Goal: Use online tool/utility: Utilize a website feature to perform a specific function

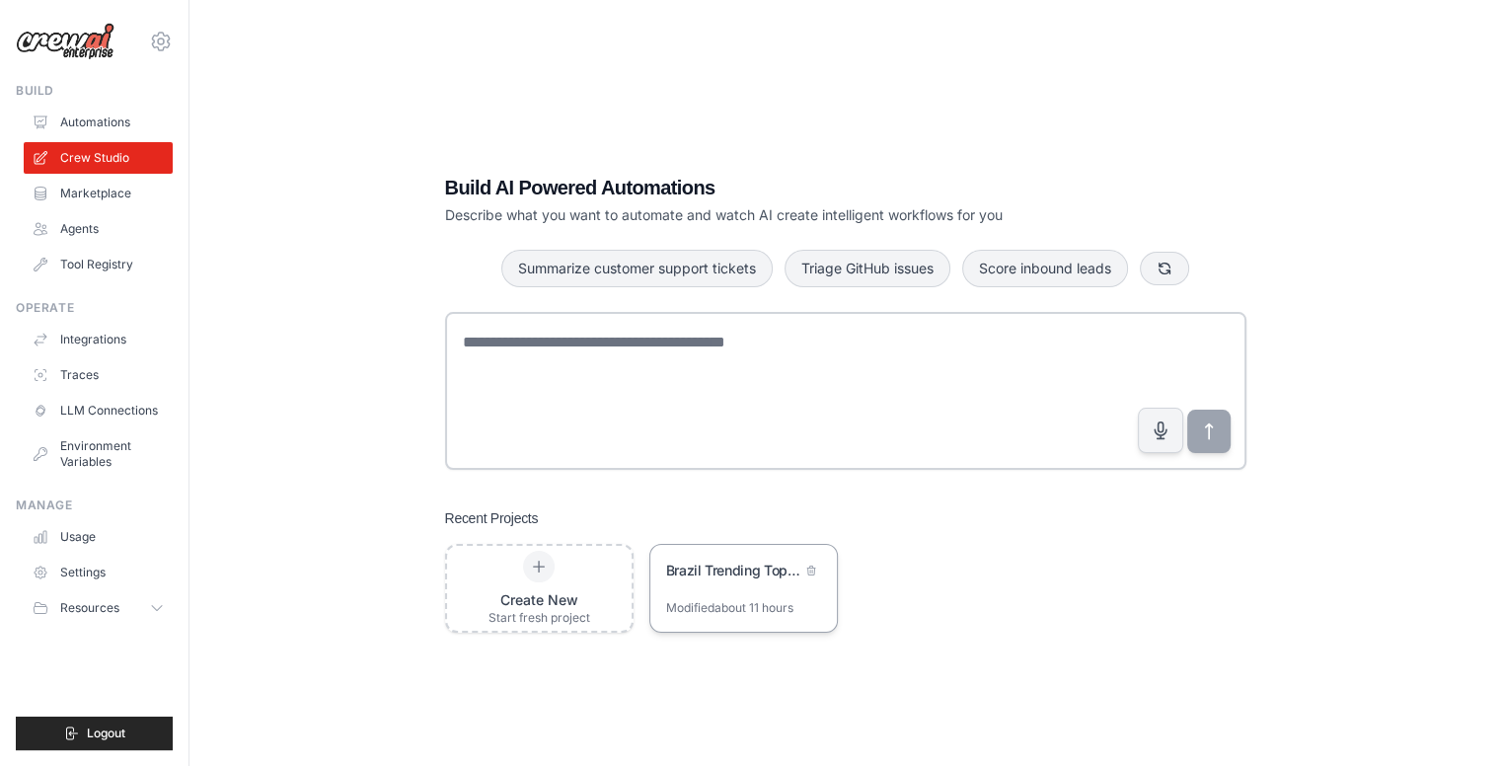
click at [749, 597] on div "Brazil Trending Topics Database Automation" at bounding box center [743, 572] width 187 height 55
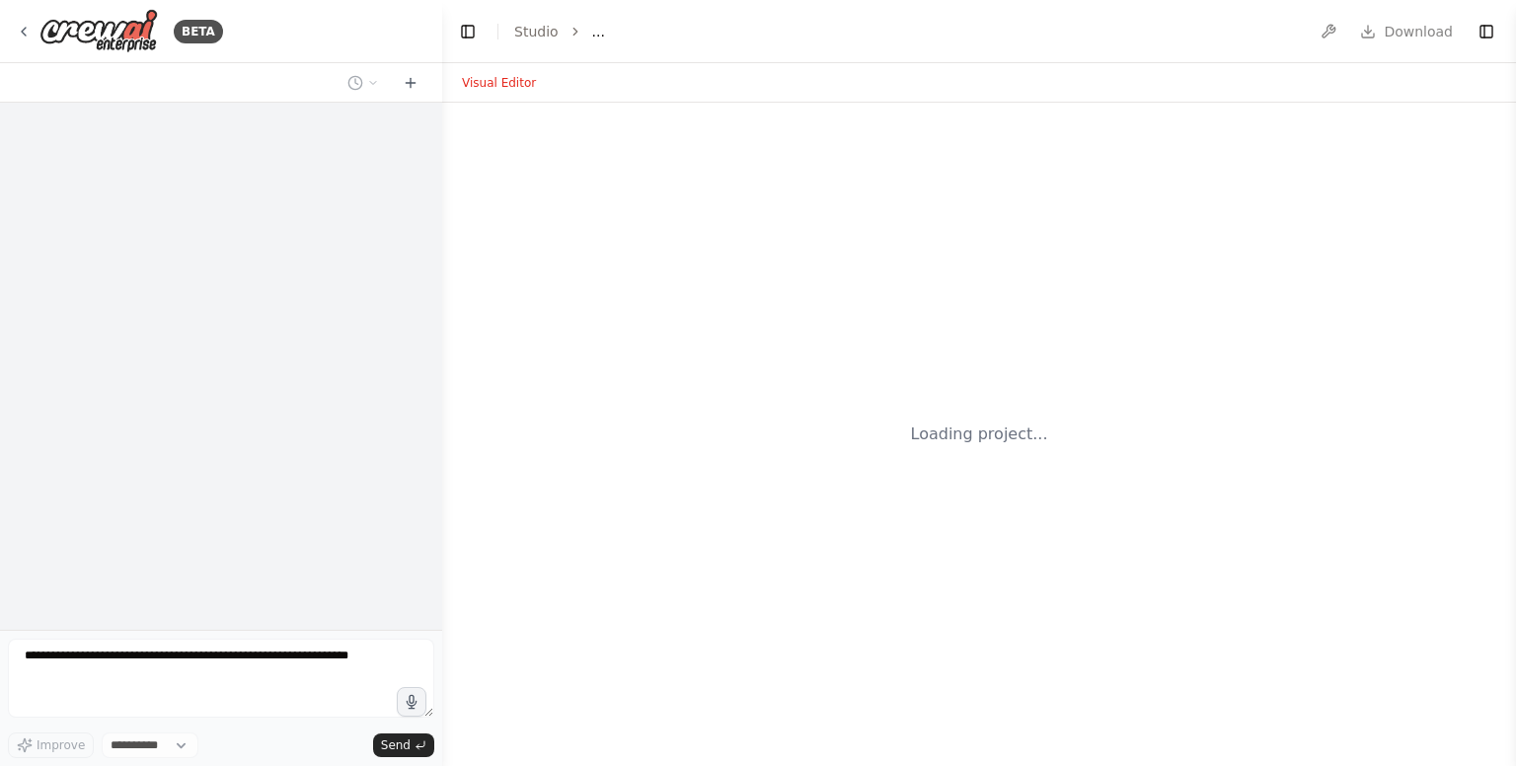
select select "****"
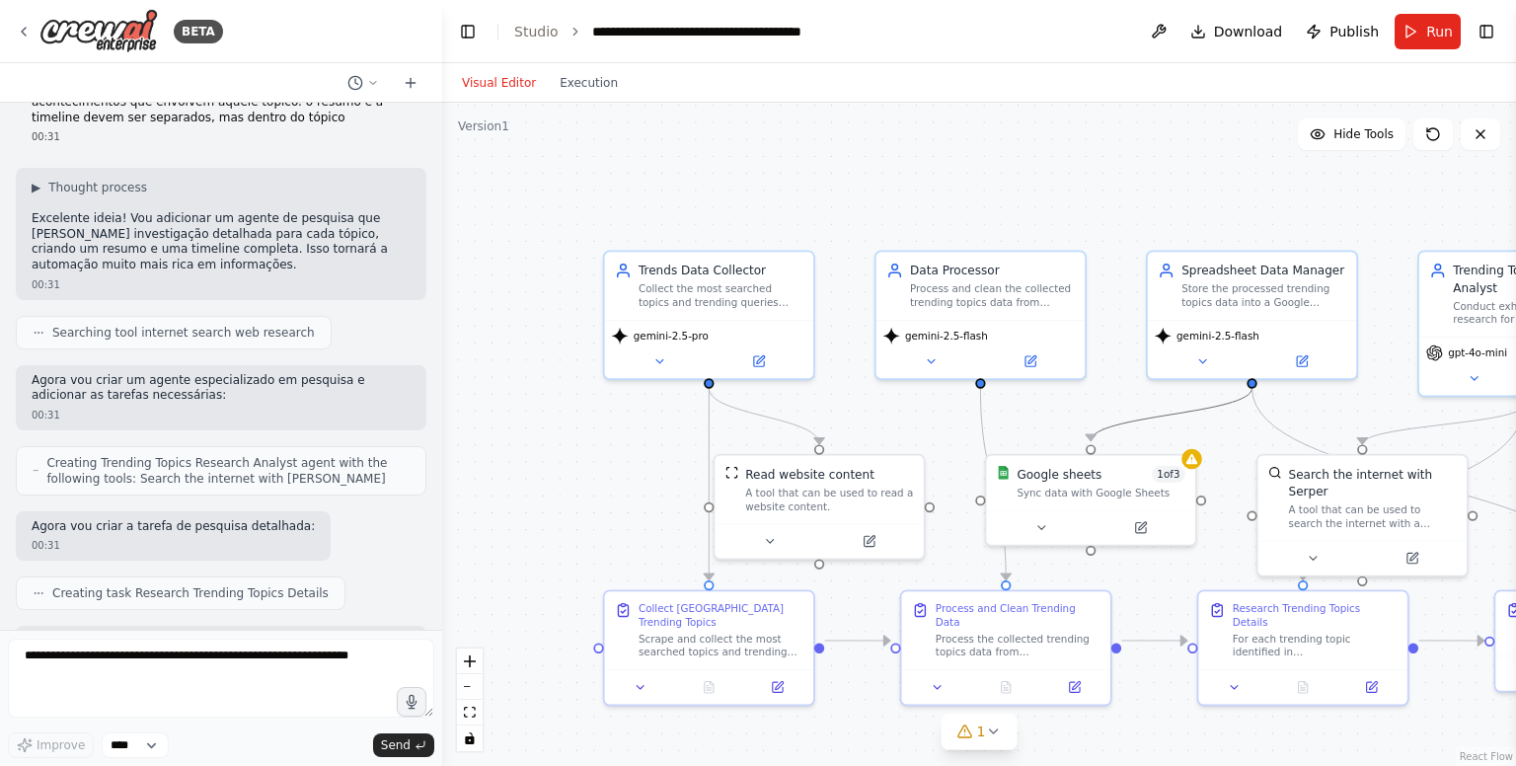
scroll to position [3016, 0]
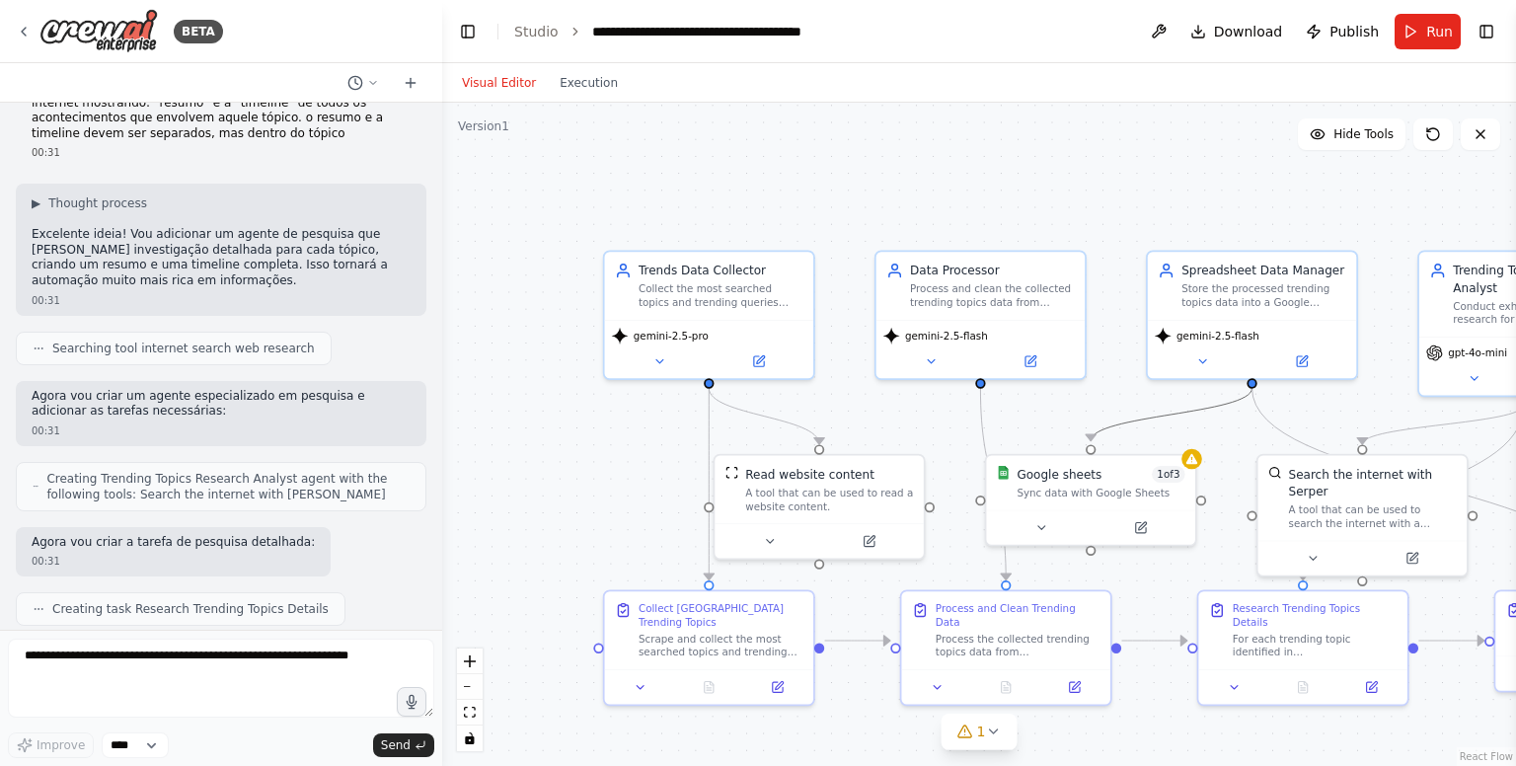
drag, startPoint x: 1153, startPoint y: 426, endPoint x: 1121, endPoint y: 424, distance: 31.6
click at [1121, 424] on icon "Edge from f369730d-b8d3-410b-87f1-4e13307a8824 to 6f1cb322-1716-456d-a367-e65da…" at bounding box center [1170, 414] width 161 height 53
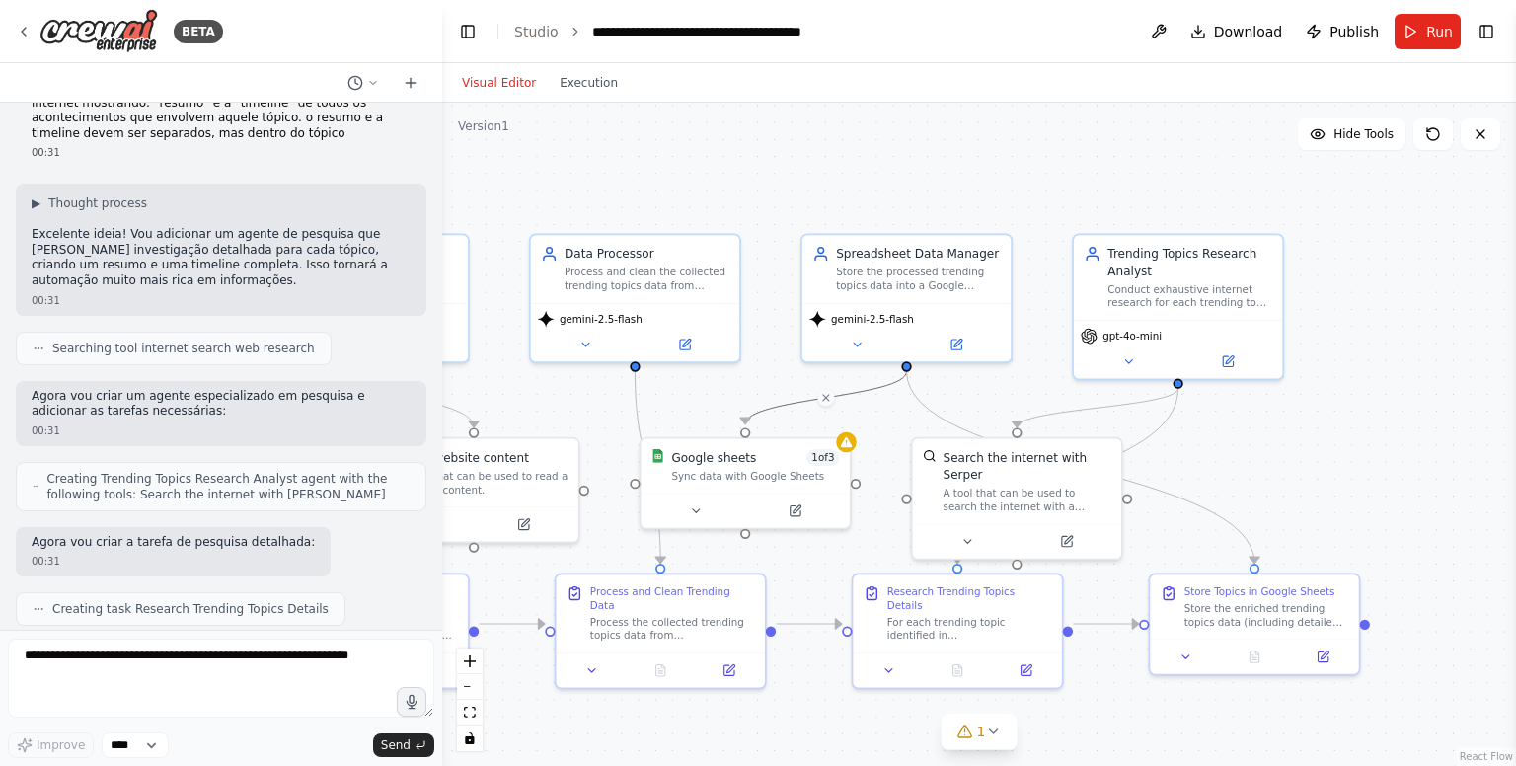
drag, startPoint x: 1119, startPoint y: 383, endPoint x: 774, endPoint y: 366, distance: 345.8
click at [774, 366] on div ".deletable-edge-delete-btn { width: 20px; height: 20px; border: 0px solid #ffff…" at bounding box center [979, 434] width 1074 height 663
click at [1168, 361] on button at bounding box center [1129, 358] width 96 height 21
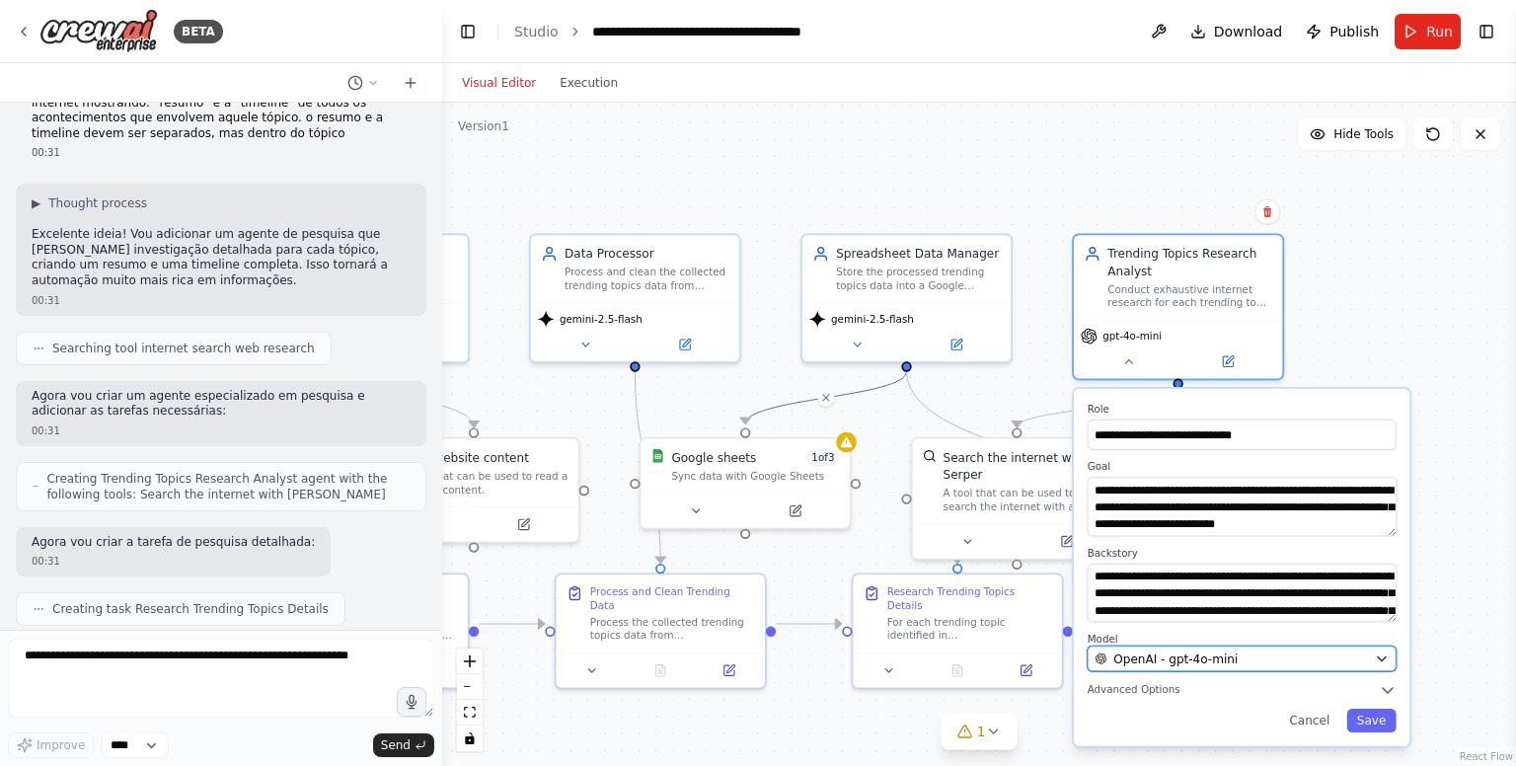
click at [1232, 664] on div "OpenAI - gpt-4o-mini" at bounding box center [1230, 658] width 273 height 17
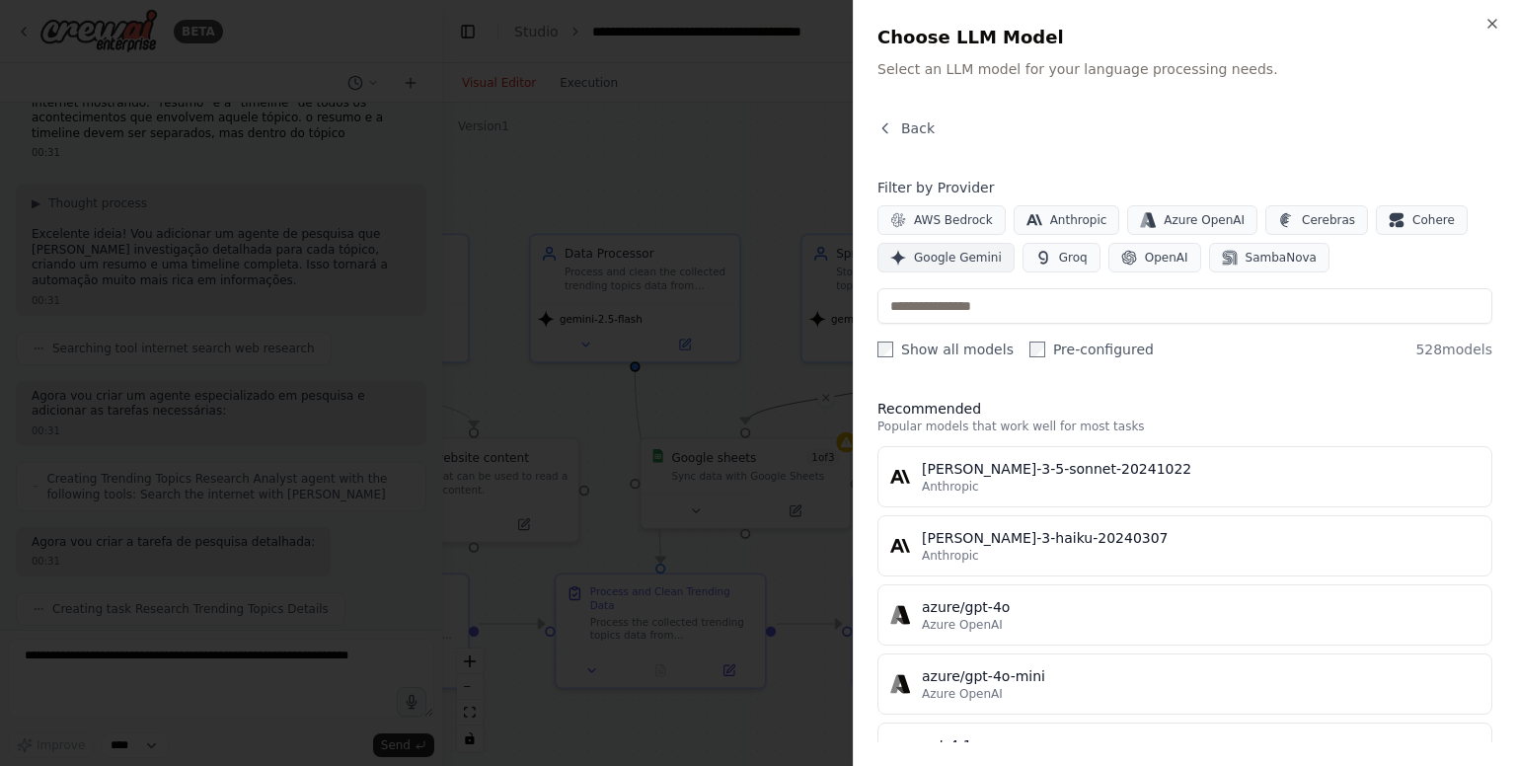
click at [986, 244] on button "Google Gemini" at bounding box center [945, 258] width 137 height 30
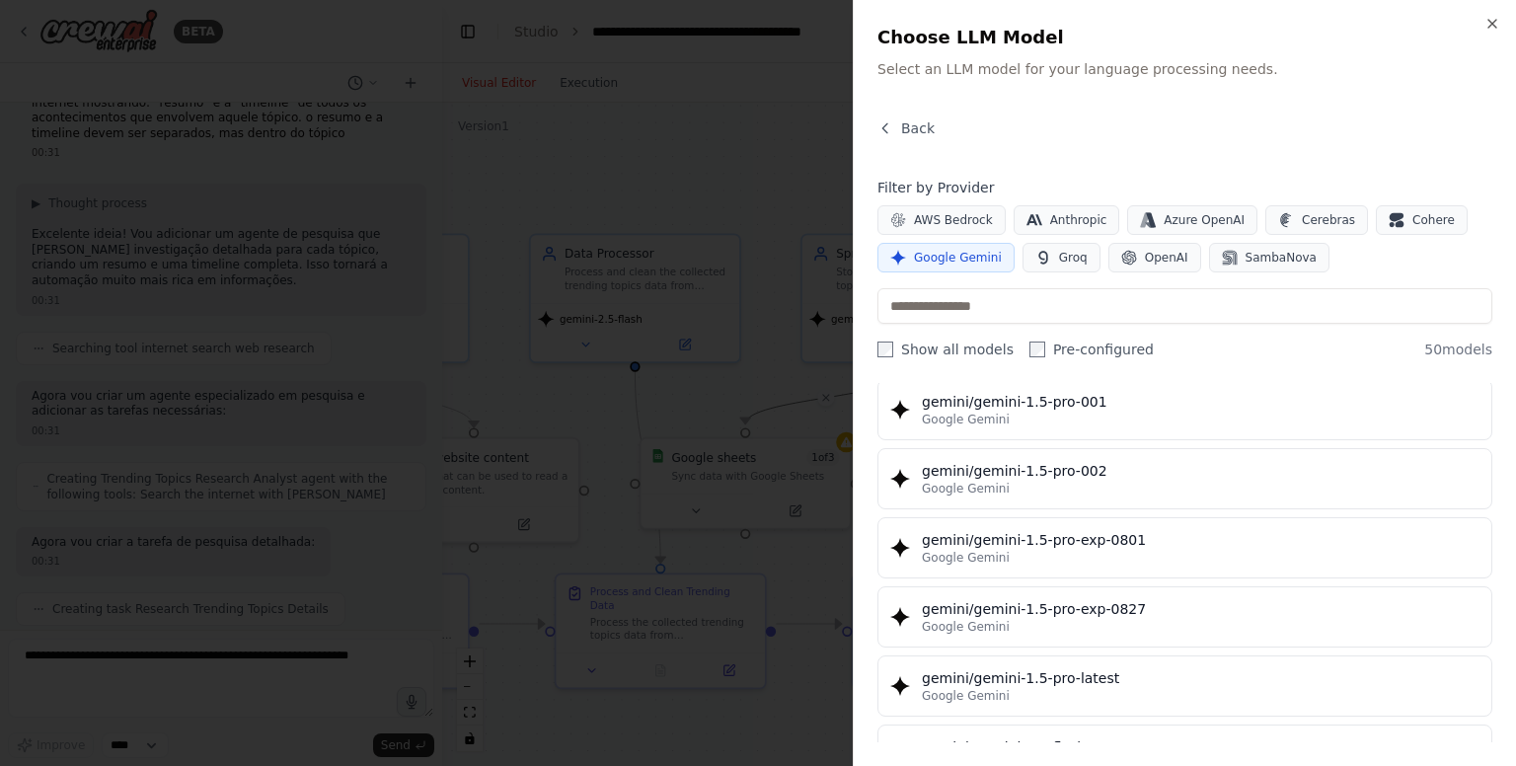
scroll to position [690, 0]
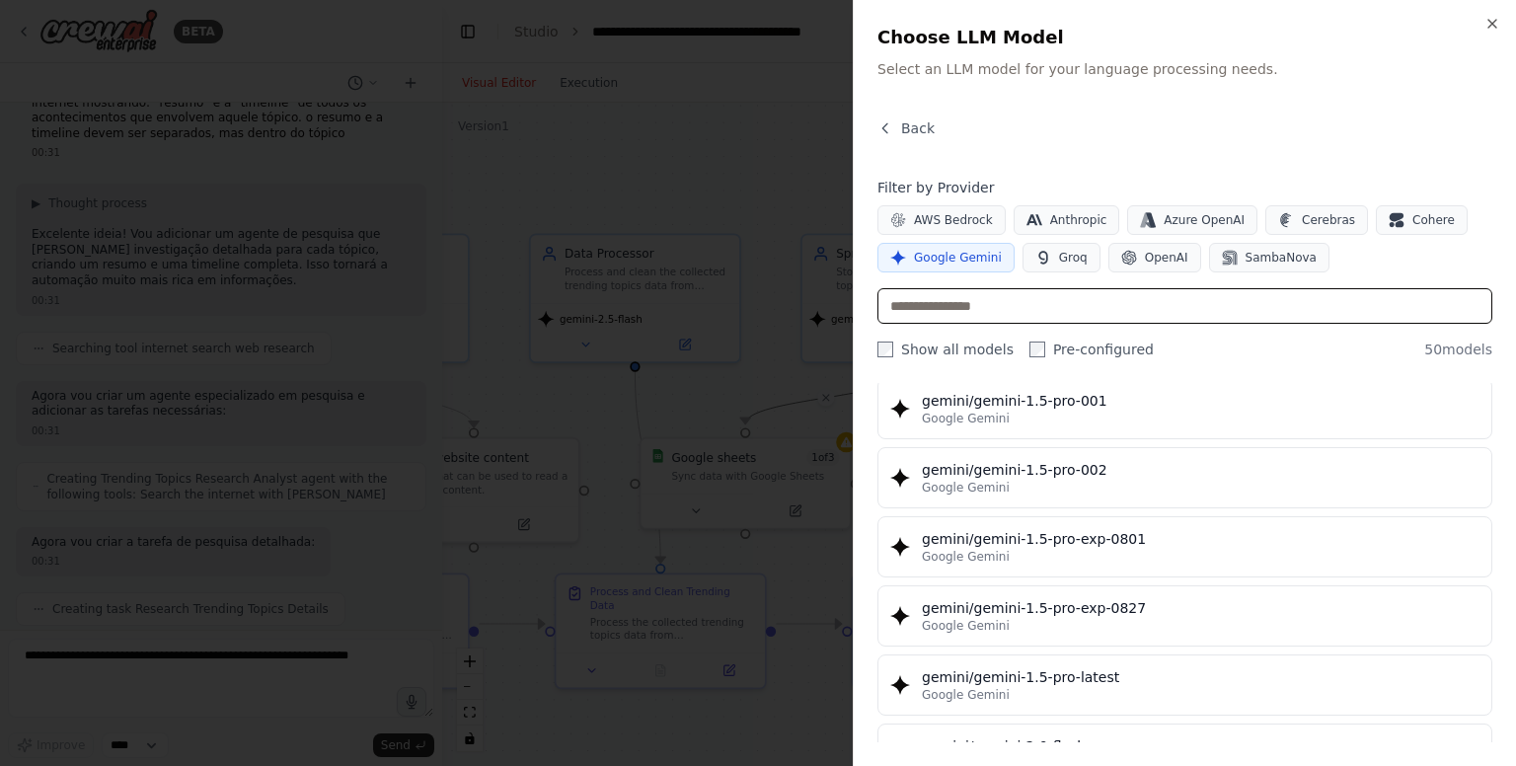
click at [1011, 301] on input "text" at bounding box center [1184, 306] width 615 height 36
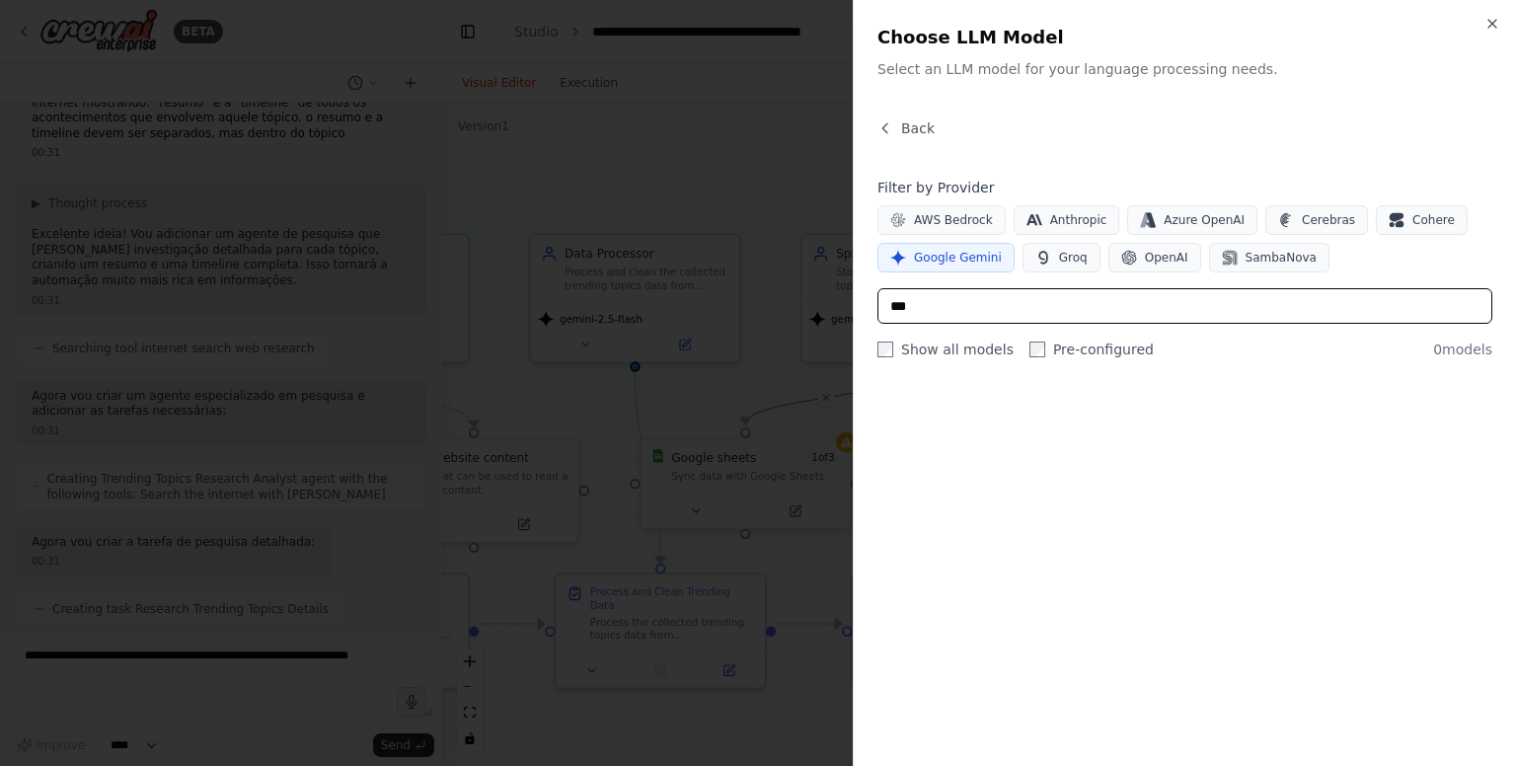
scroll to position [0, 0]
type input "*"
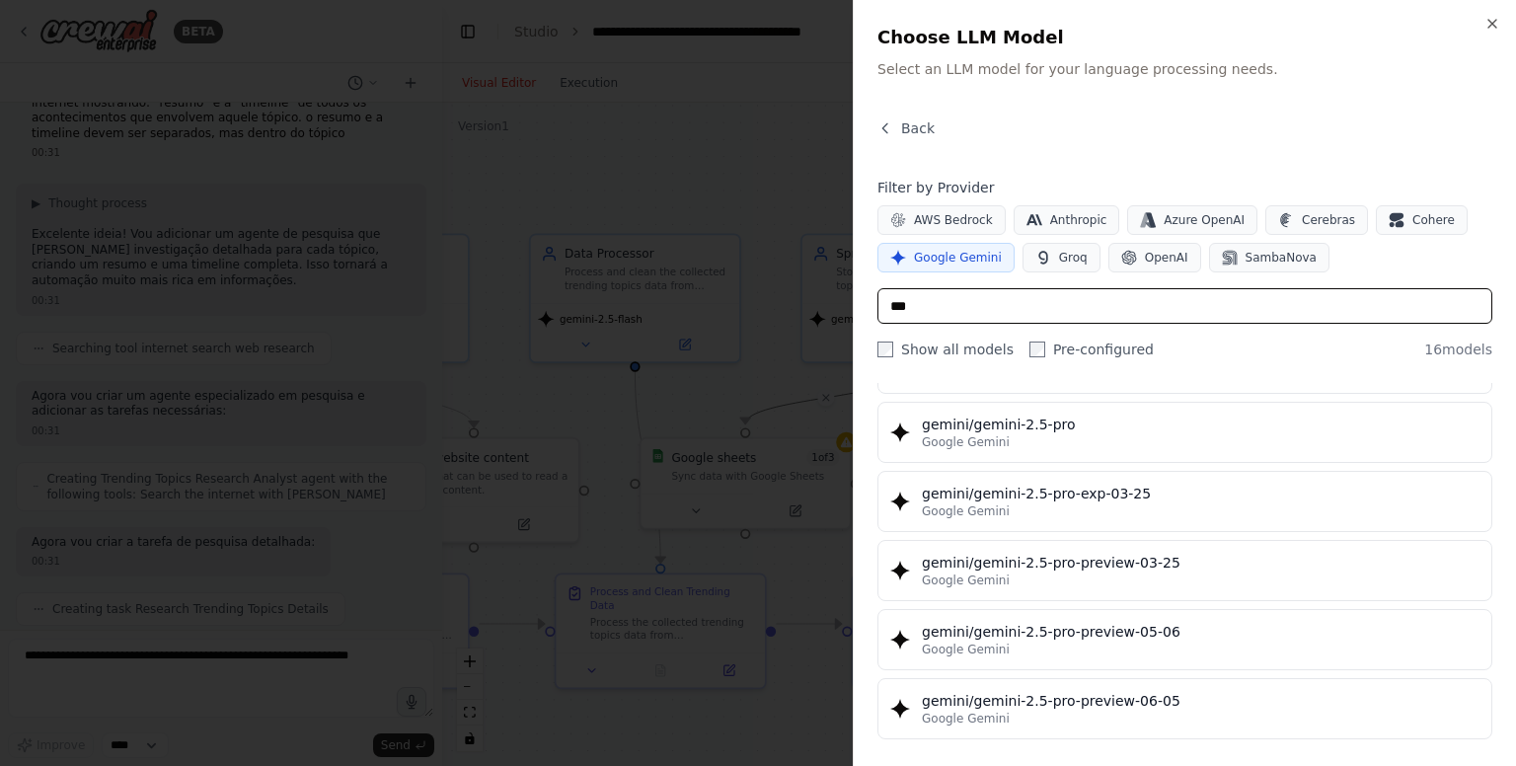
scroll to position [527, 0]
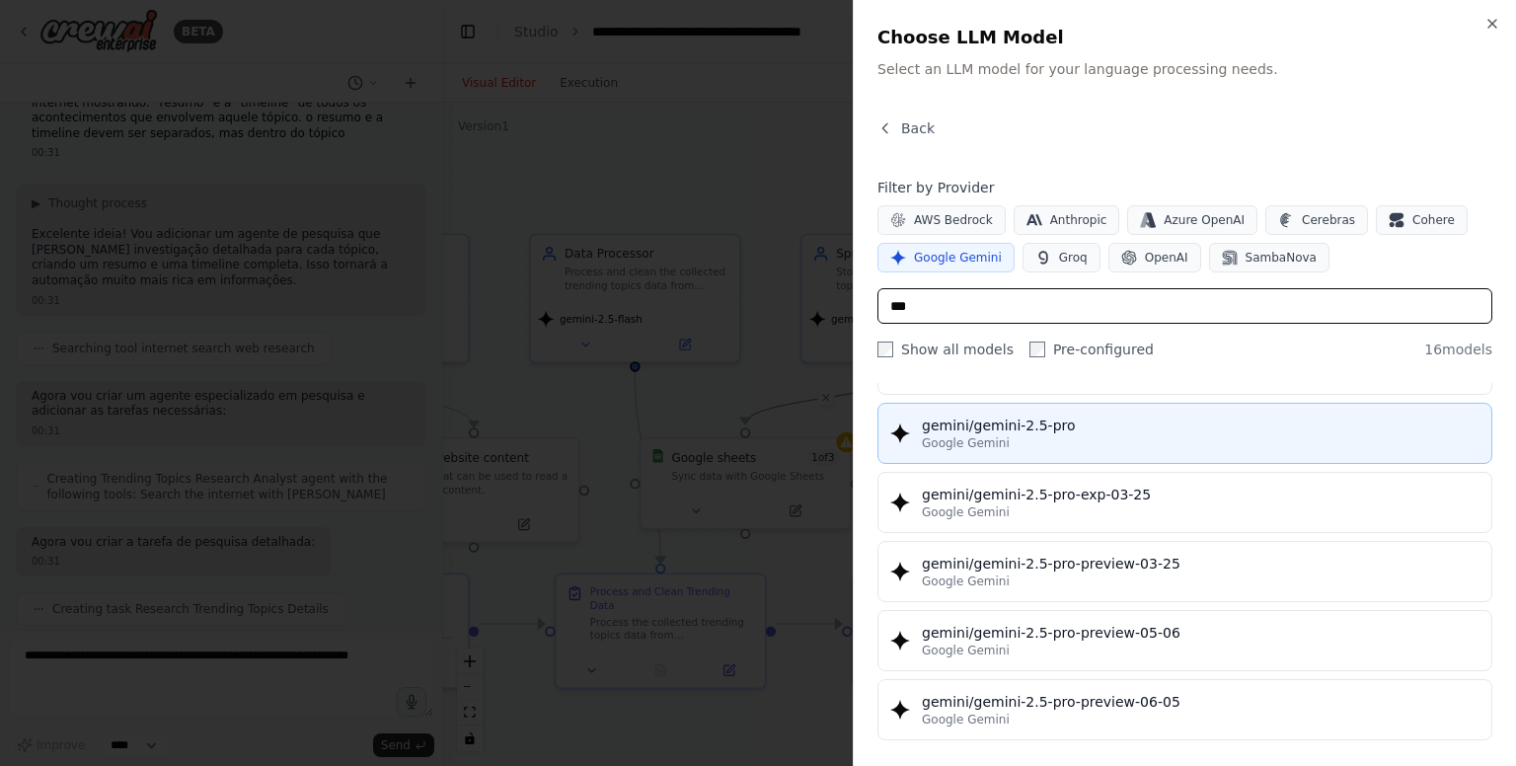
type input "***"
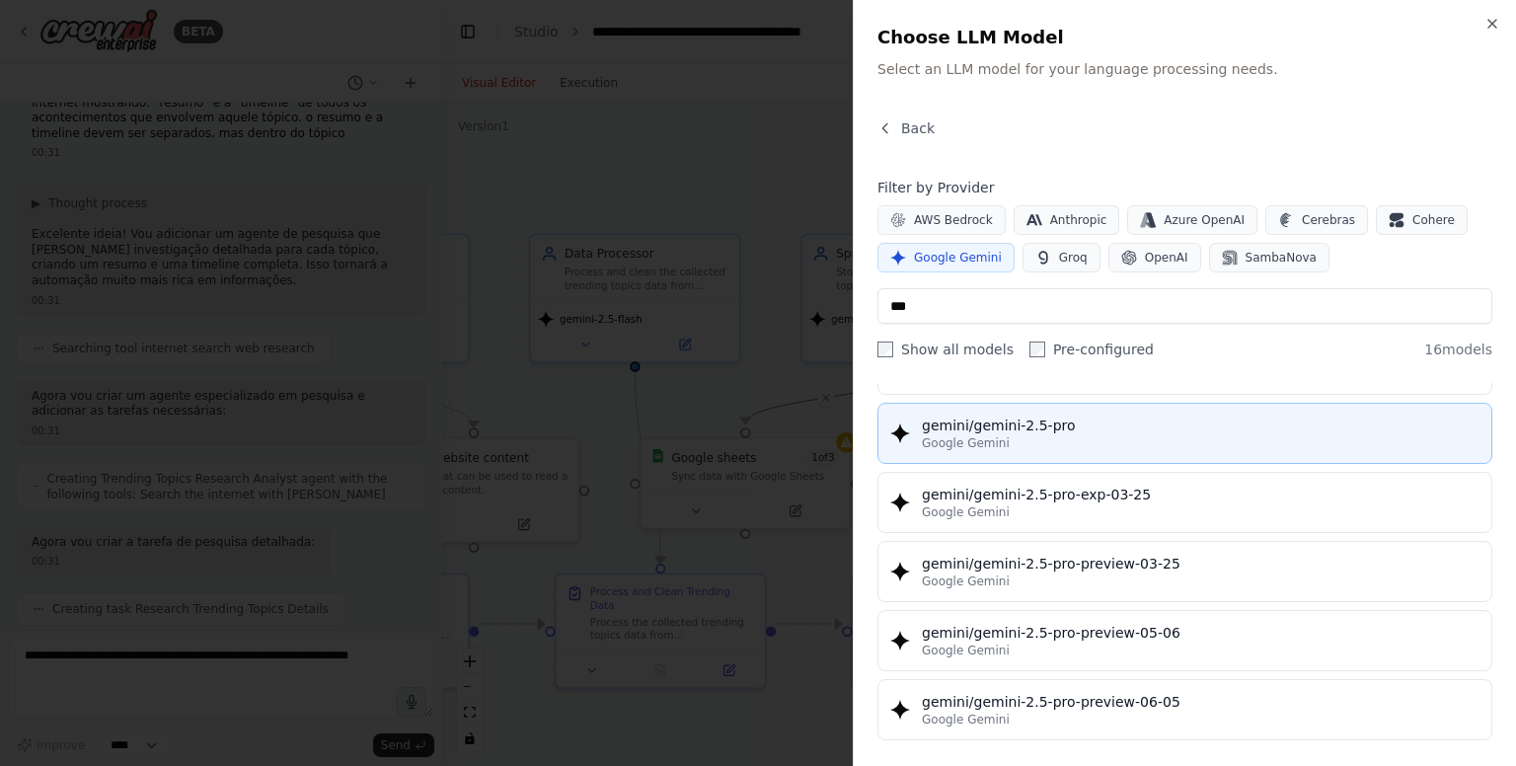
click at [1056, 417] on div "gemini/gemini-2.5-pro" at bounding box center [1201, 425] width 558 height 20
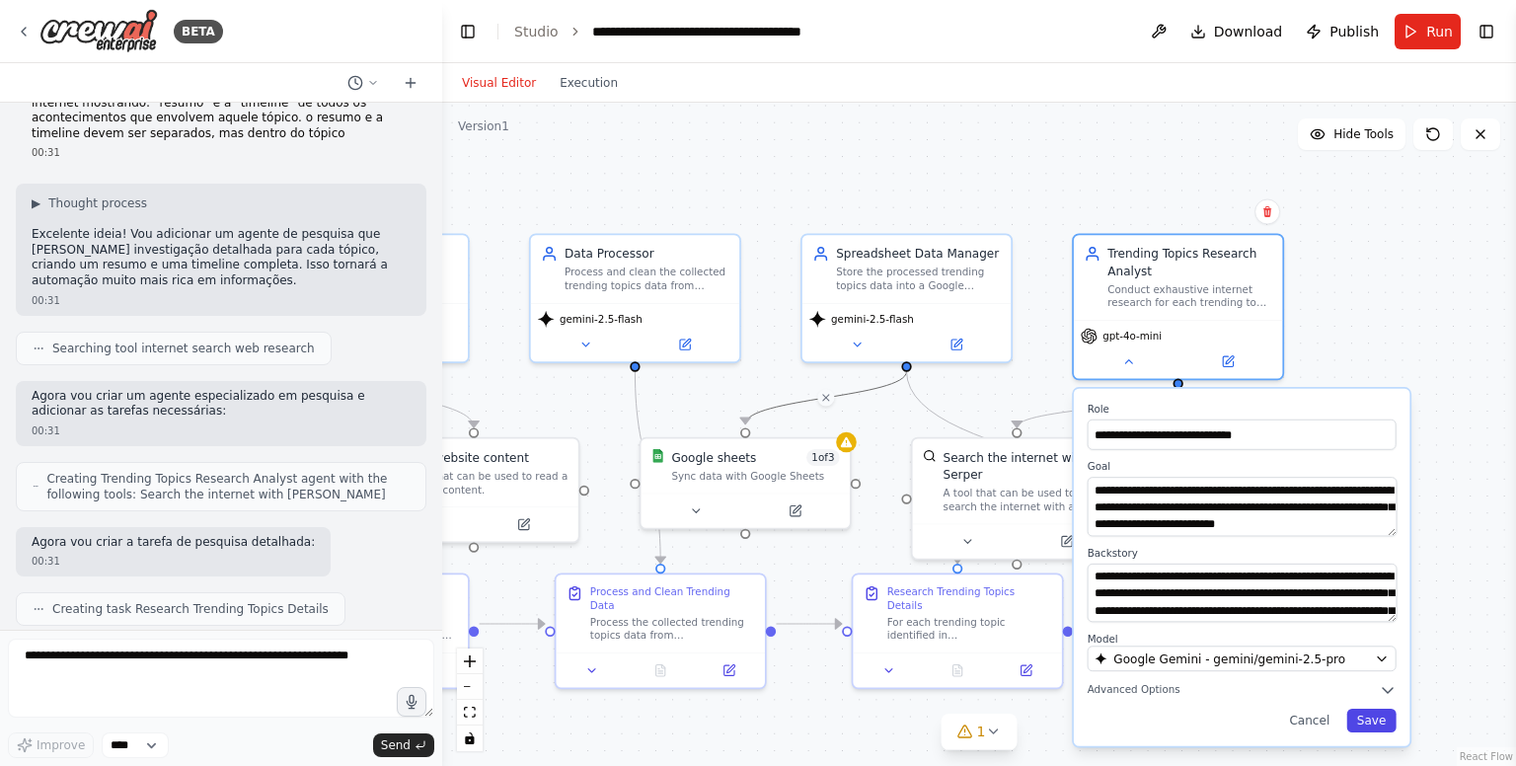
click at [1364, 727] on button "Save" at bounding box center [1370, 721] width 49 height 24
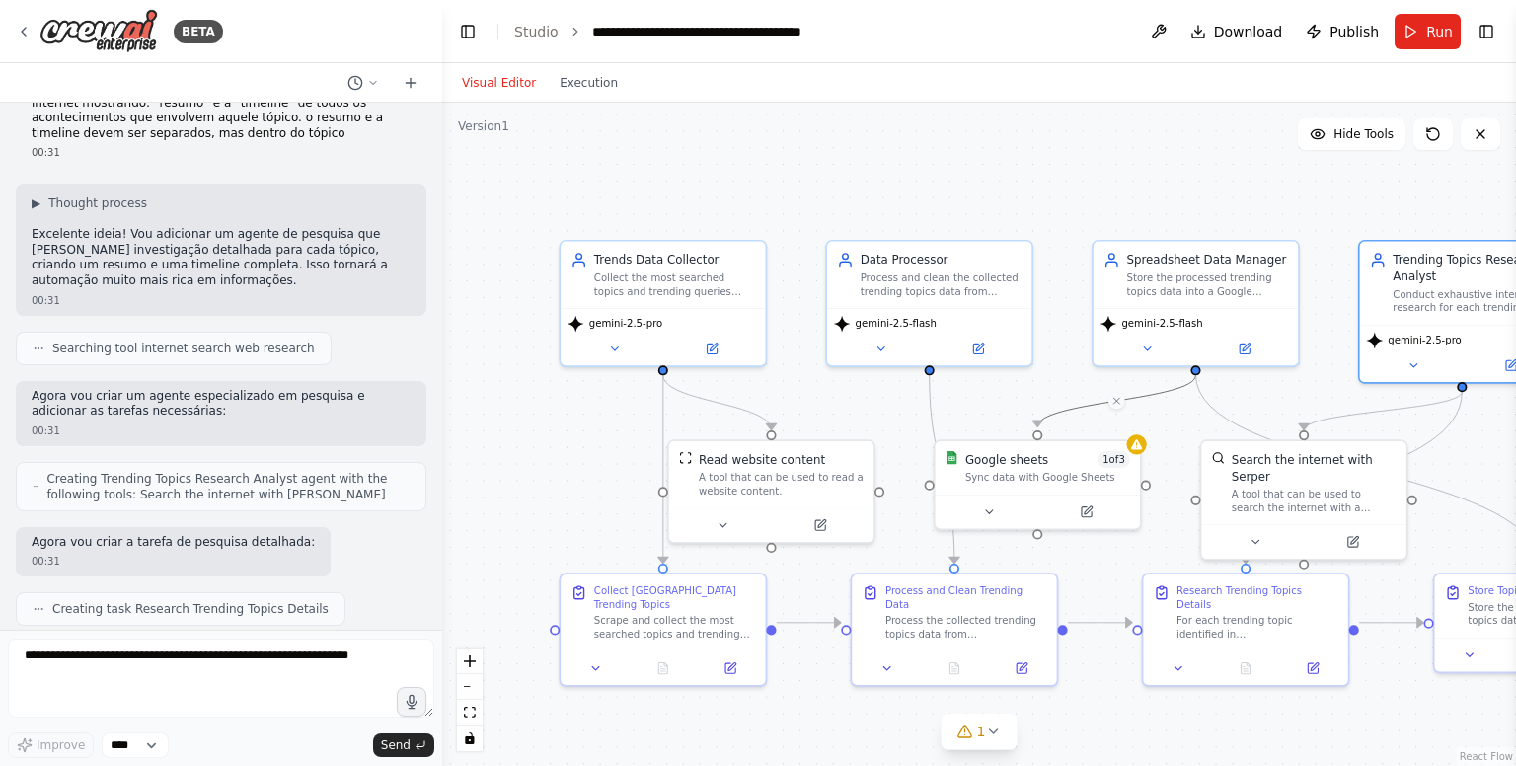
drag, startPoint x: 861, startPoint y: 164, endPoint x: 1322, endPoint y: 243, distance: 467.5
click at [1322, 243] on div ".deletable-edge-delete-btn { width: 20px; height: 20px; border: 0px solid #ffff…" at bounding box center [979, 434] width 1074 height 663
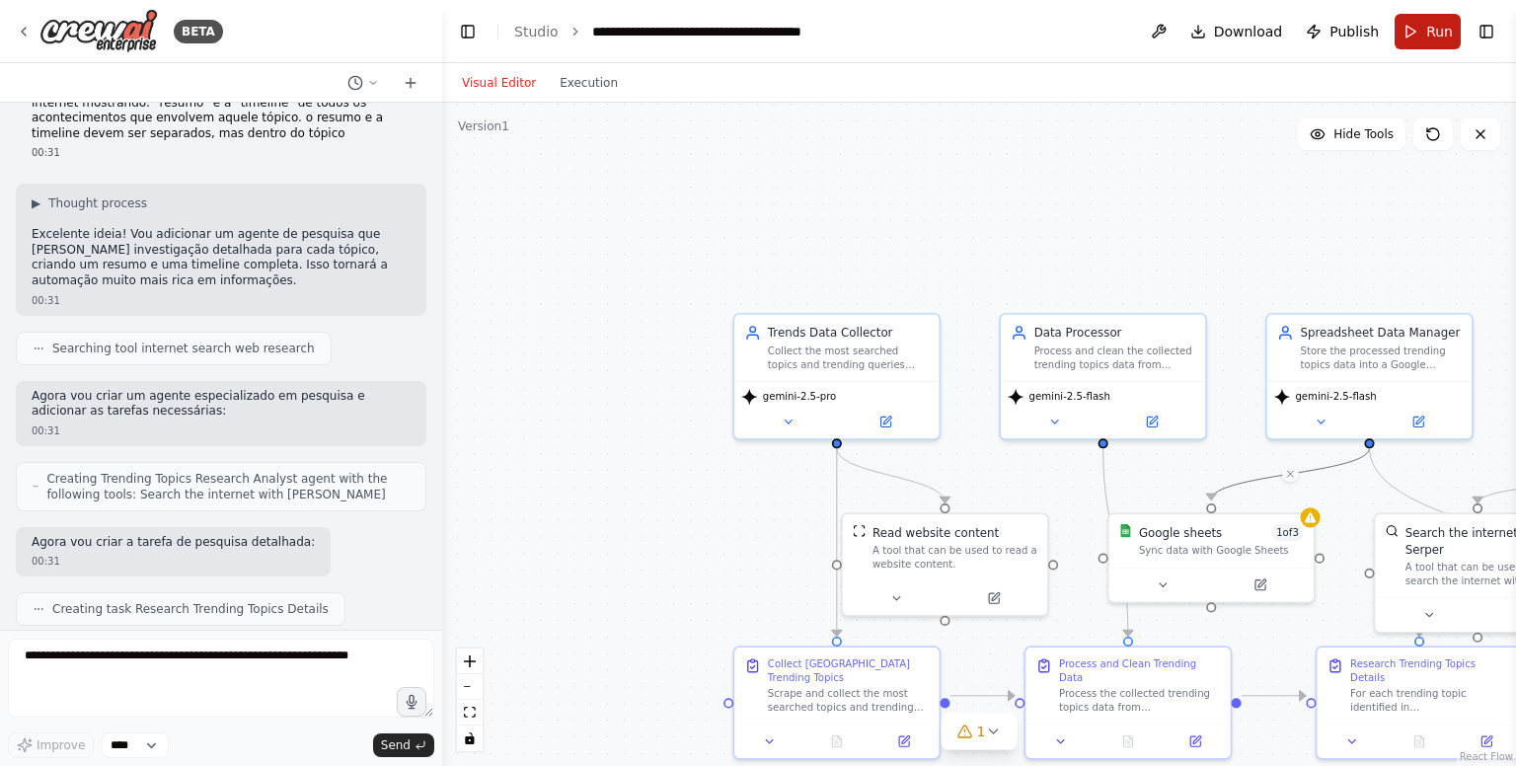
click at [1413, 33] on button "Run" at bounding box center [1427, 32] width 66 height 36
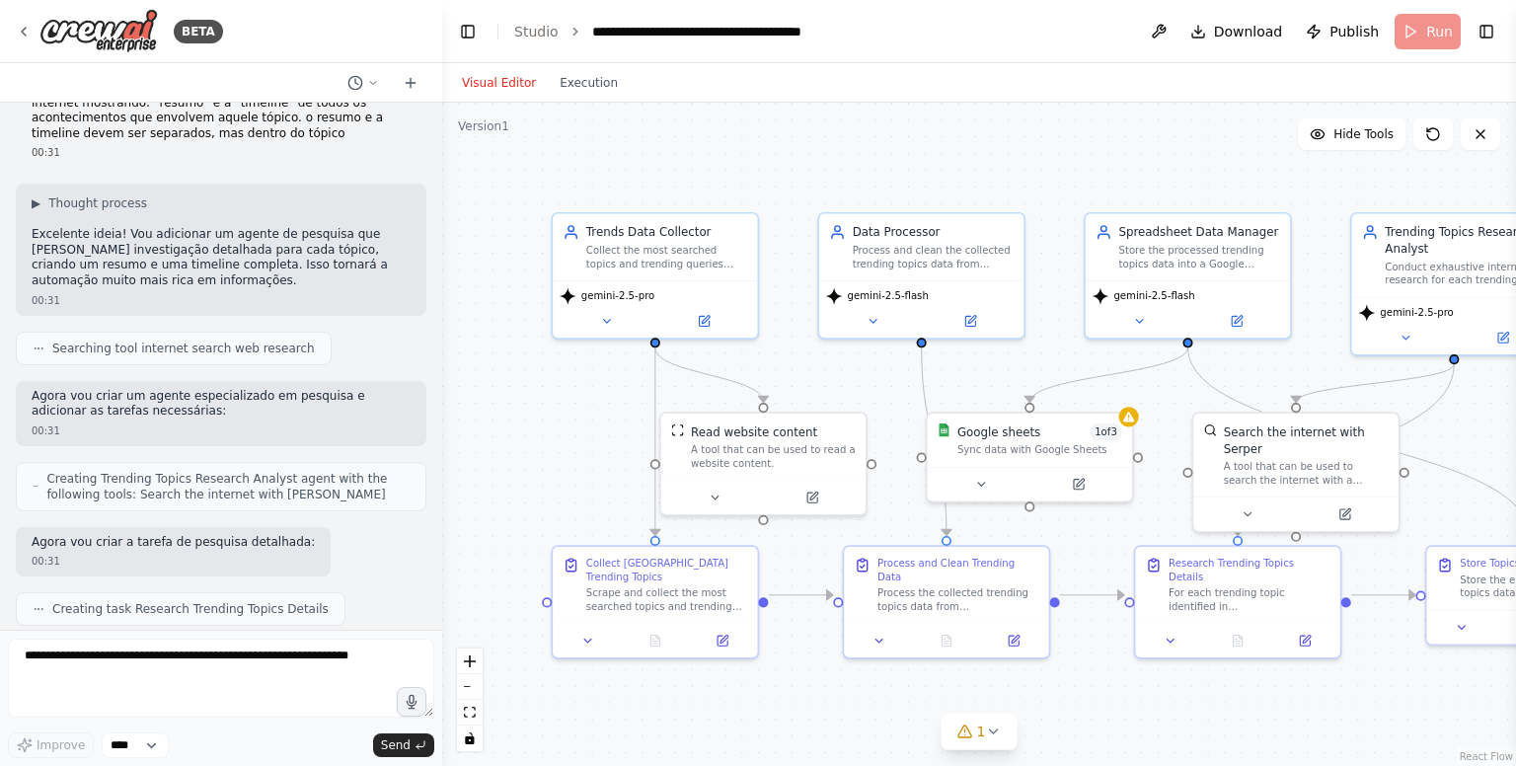
click at [794, 158] on body "BETA I want to build an automation that alimantates a database with the most se…" at bounding box center [758, 383] width 1516 height 766
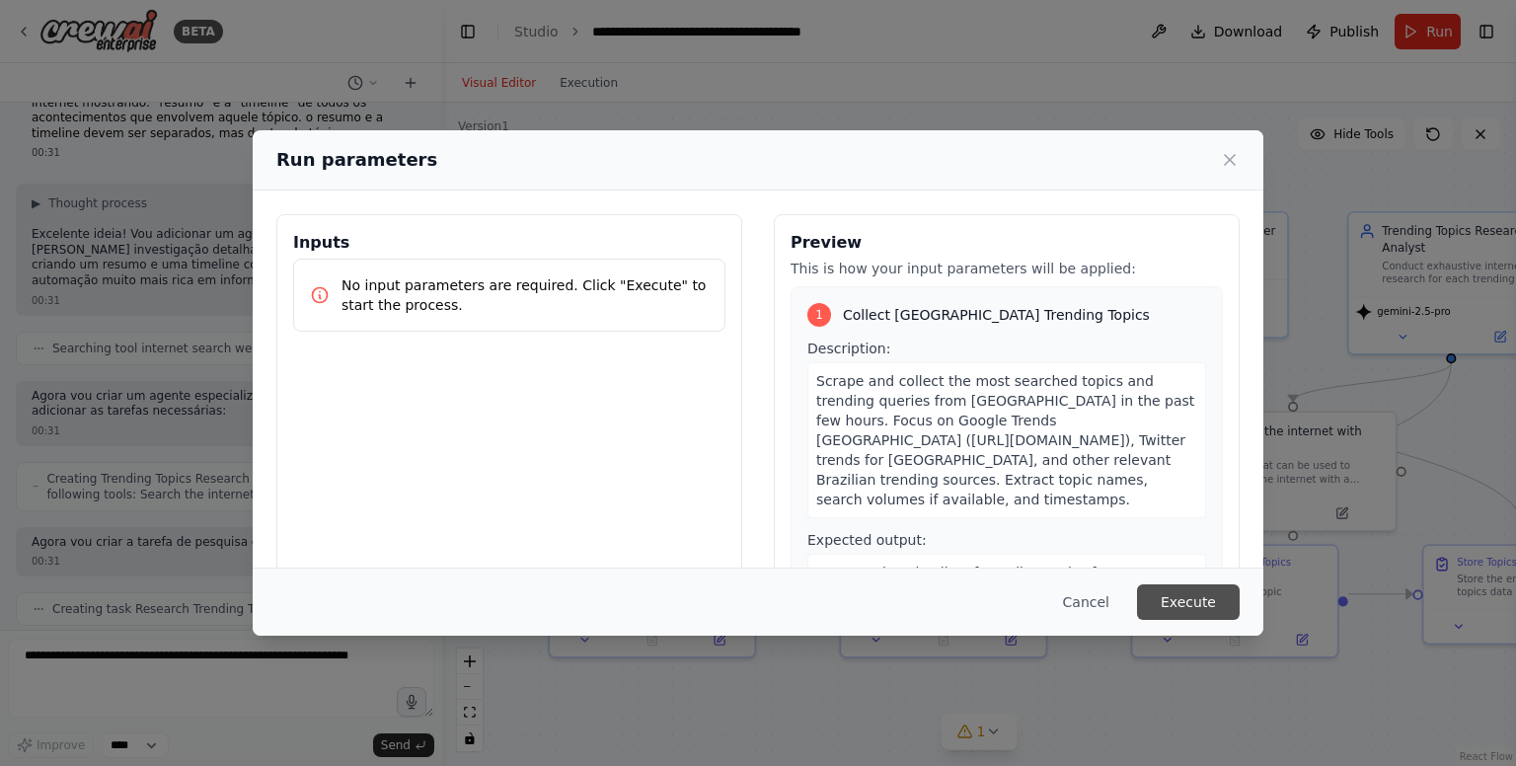
click at [1209, 596] on button "Execute" at bounding box center [1188, 602] width 103 height 36
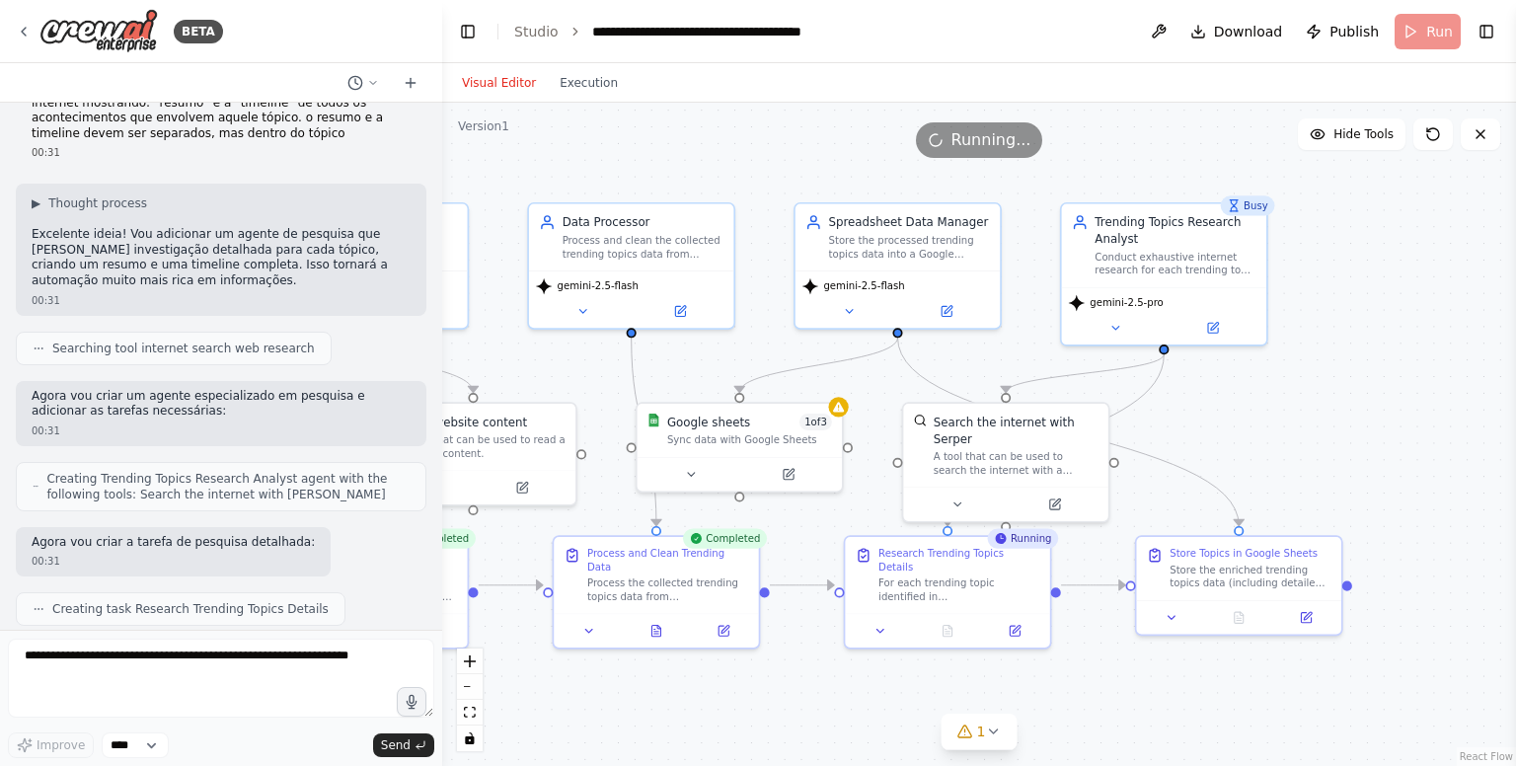
drag, startPoint x: 1186, startPoint y: 175, endPoint x: 899, endPoint y: 166, distance: 287.3
click at [899, 166] on div ".deletable-edge-delete-btn { width: 20px; height: 20px; border: 0px solid #ffff…" at bounding box center [979, 434] width 1074 height 663
click at [586, 69] on div "Visual Editor Execution" at bounding box center [540, 82] width 180 height 39
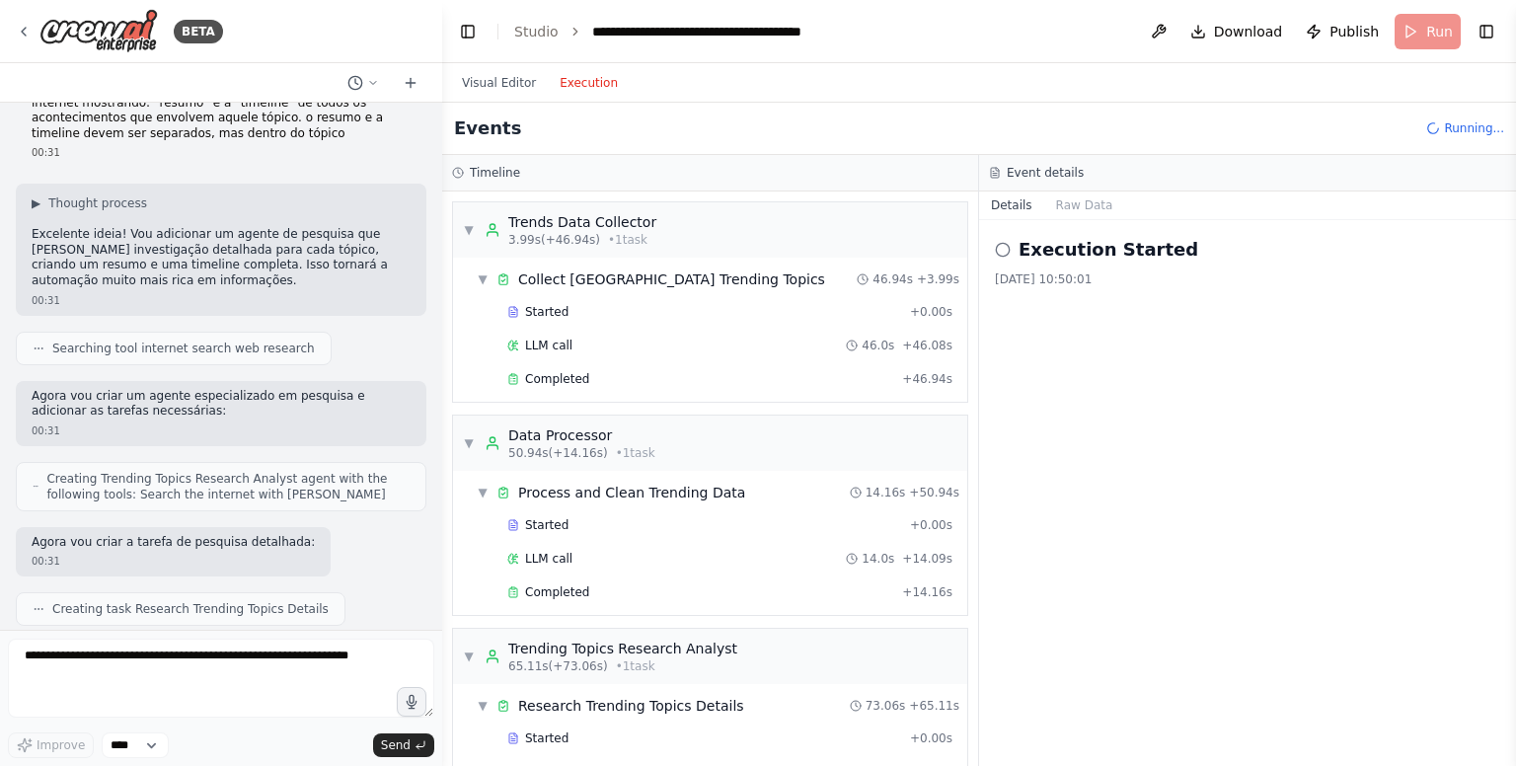
click at [586, 80] on button "Execution" at bounding box center [589, 83] width 82 height 24
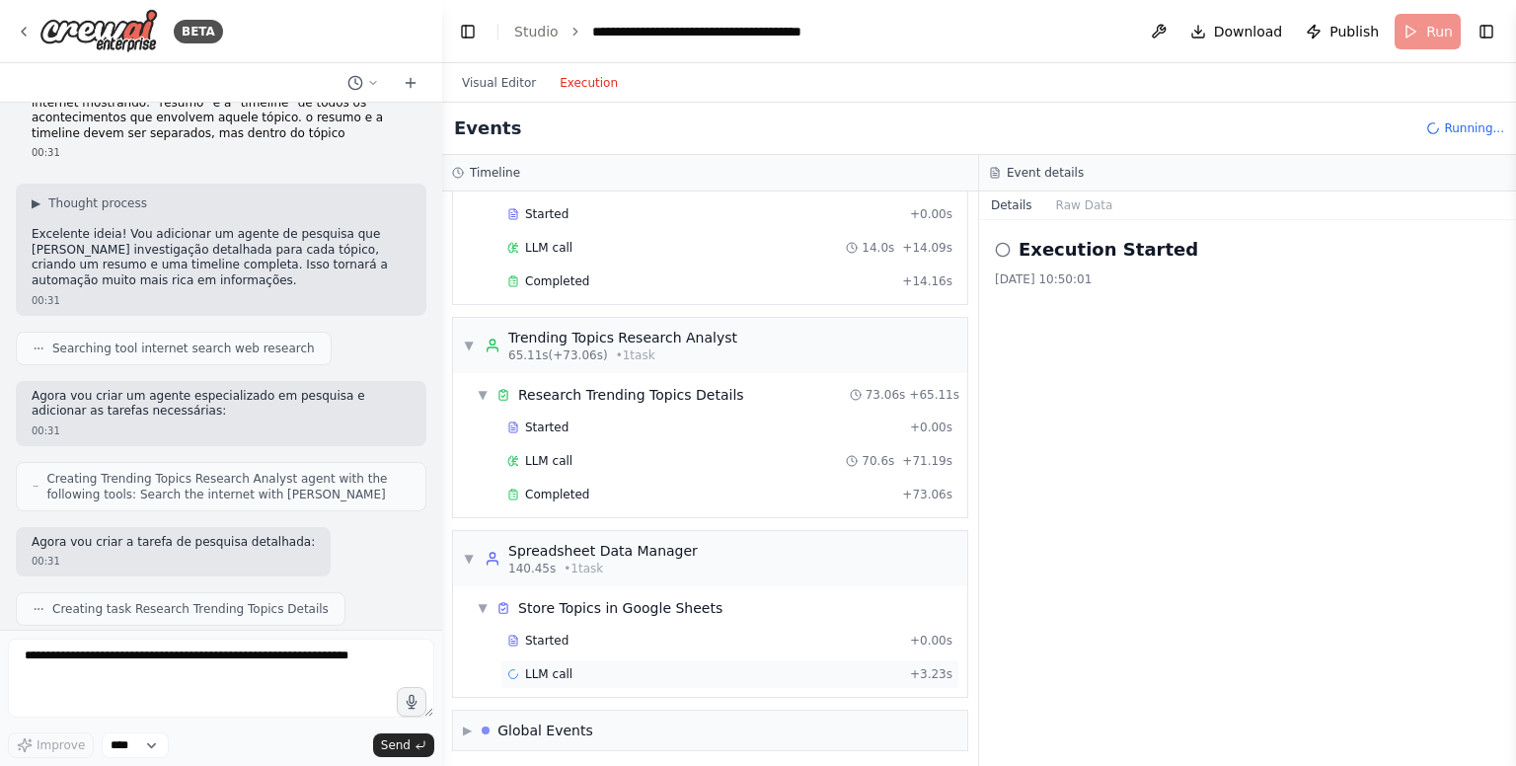
click at [580, 666] on div "LLM call + 3.23s" at bounding box center [729, 674] width 445 height 16
click at [664, 480] on div "Completed + 73.06s" at bounding box center [729, 495] width 459 height 30
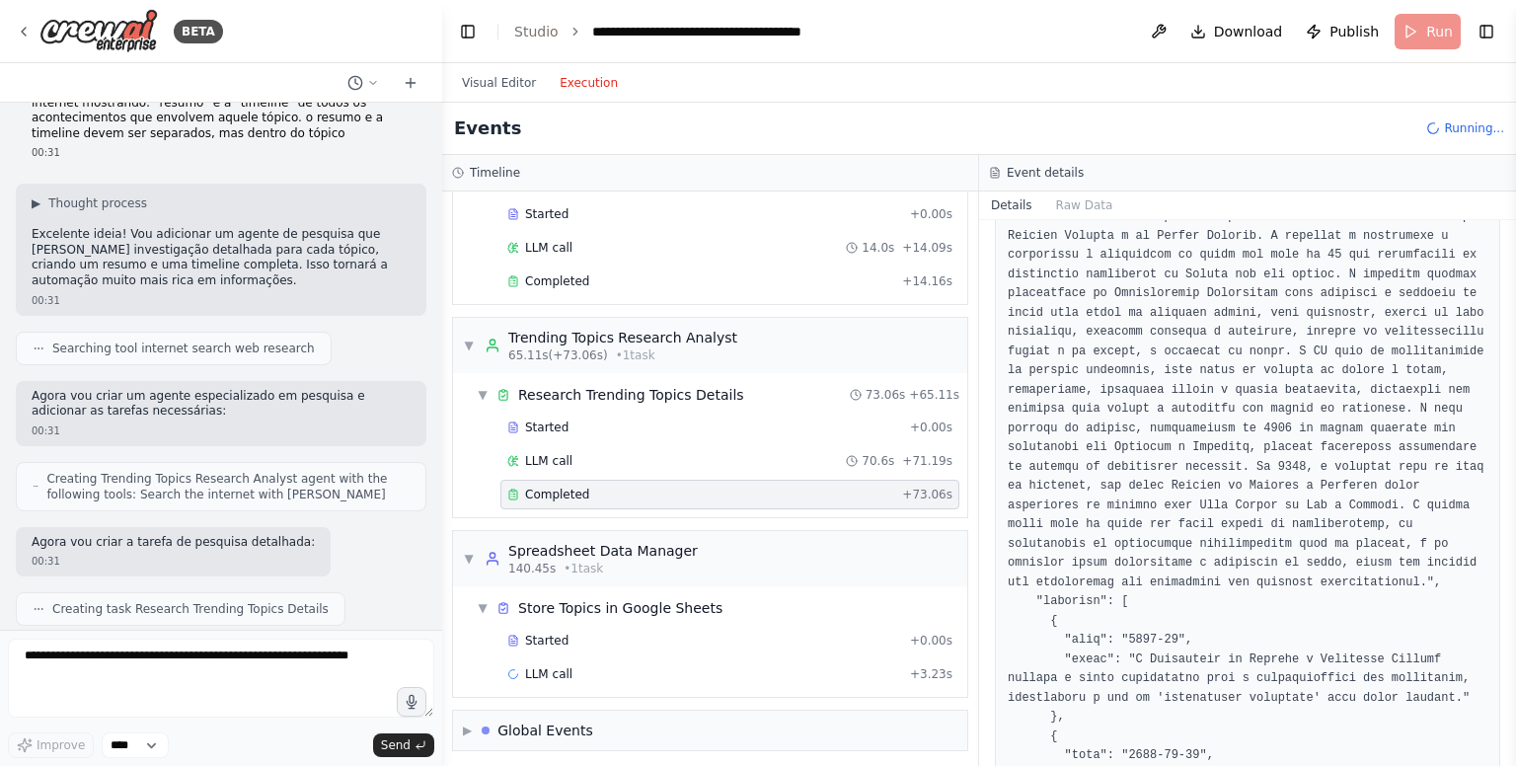
scroll to position [2682, 0]
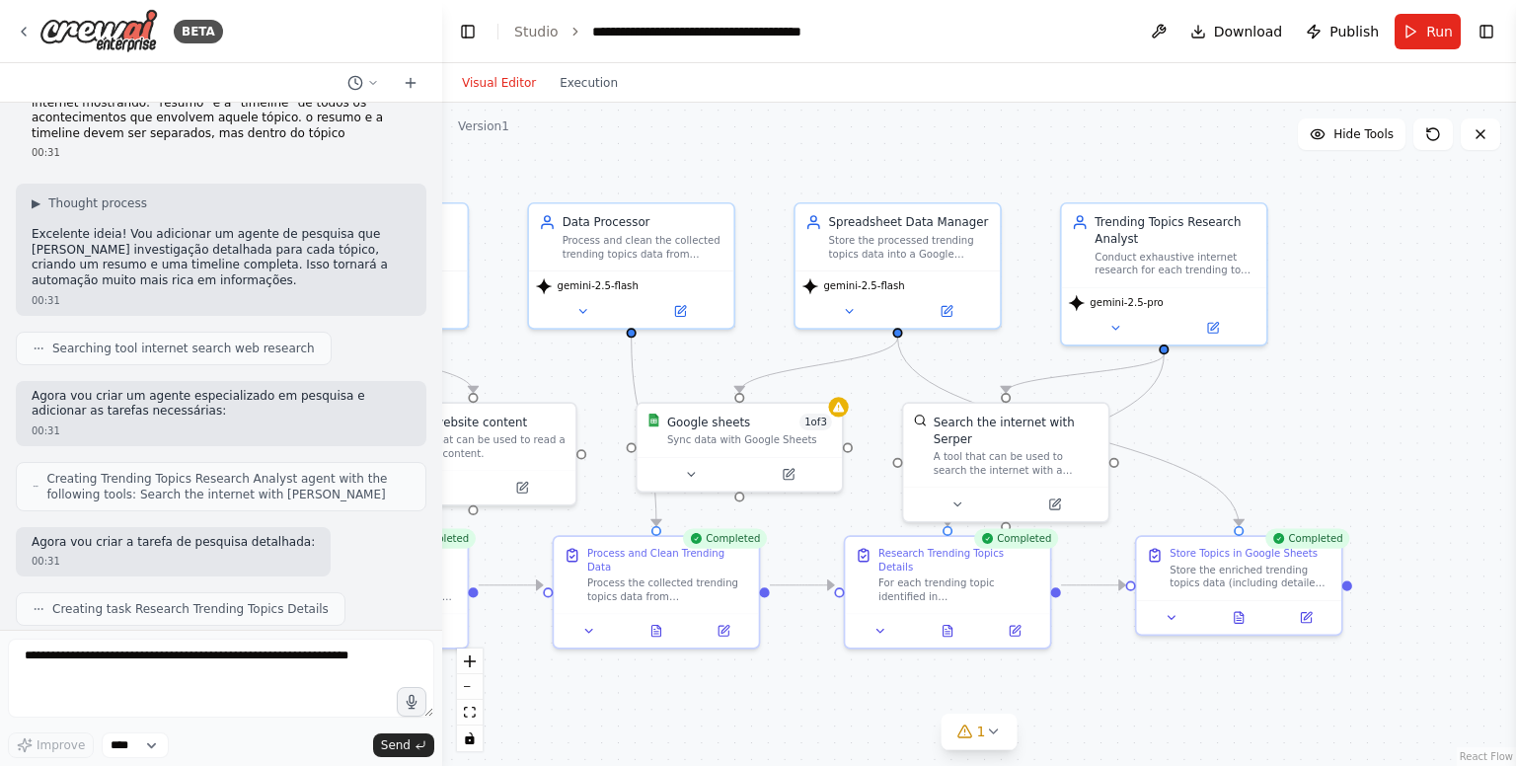
click at [486, 89] on button "Visual Editor" at bounding box center [499, 83] width 98 height 24
click at [1228, 570] on div "Store the enriched trending topics data (including detailed summaries and timel…" at bounding box center [1250, 573] width 162 height 27
click at [604, 84] on button "Execution" at bounding box center [589, 83] width 82 height 24
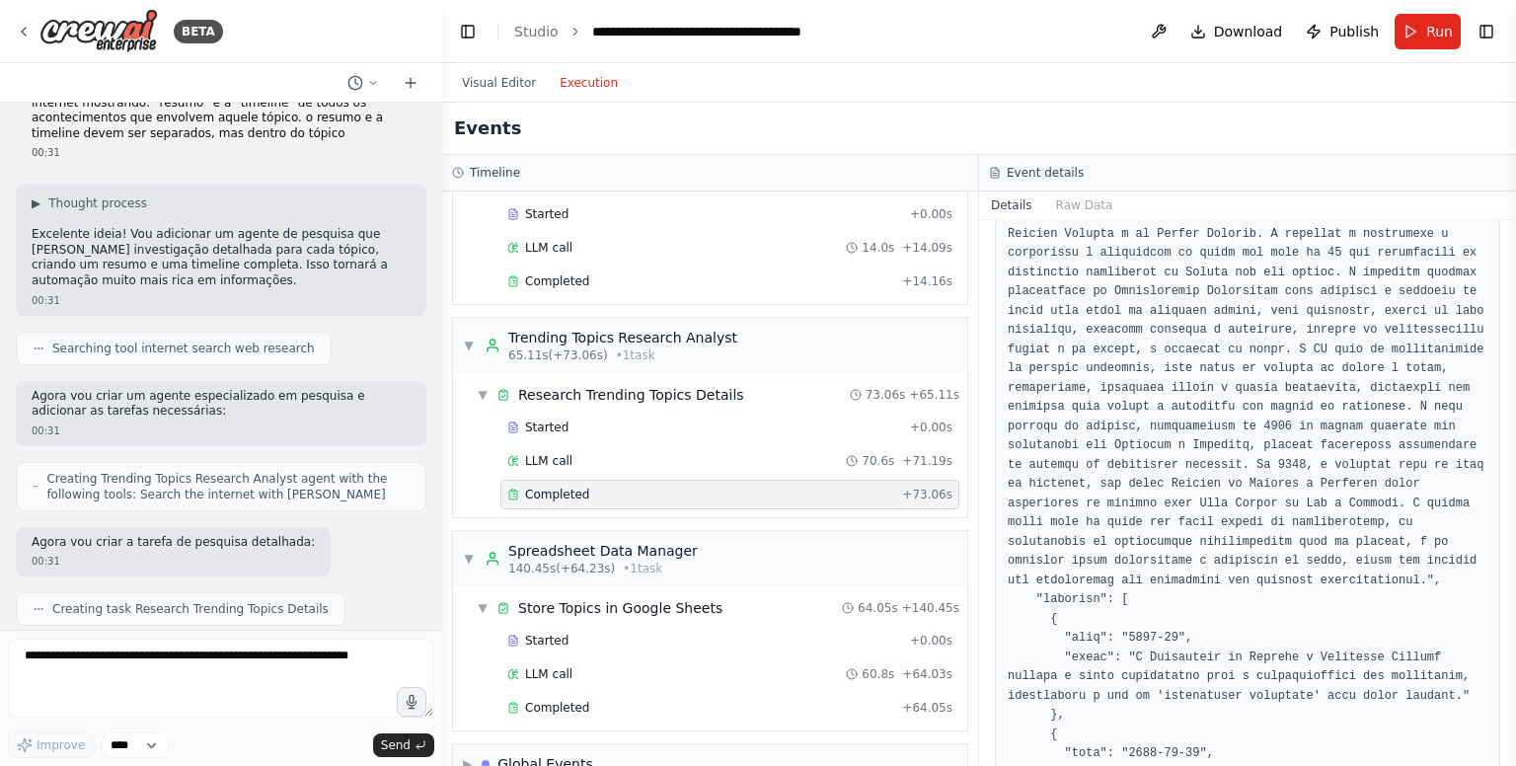
scroll to position [343, 0]
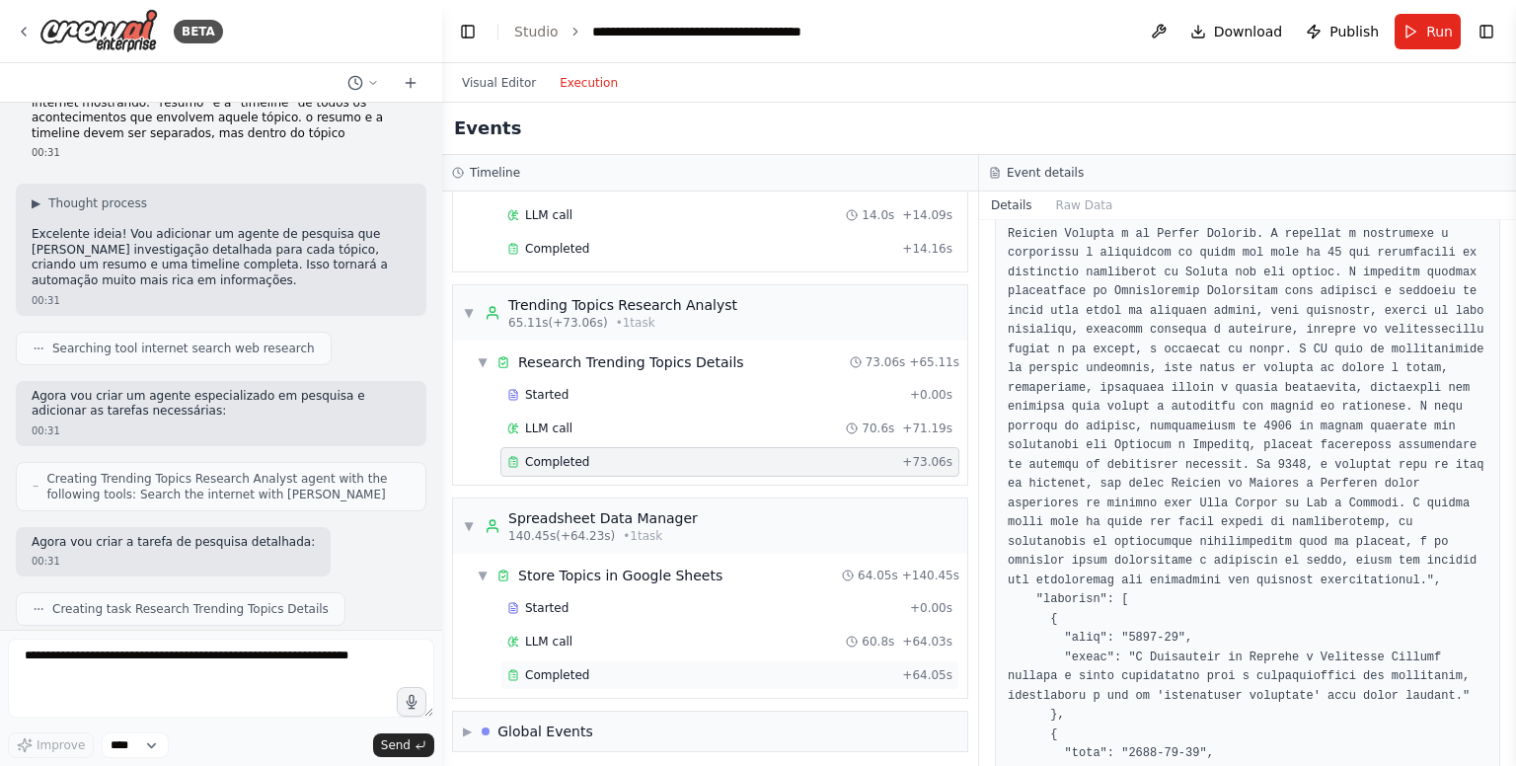
click at [632, 674] on div "Completed" at bounding box center [700, 675] width 387 height 16
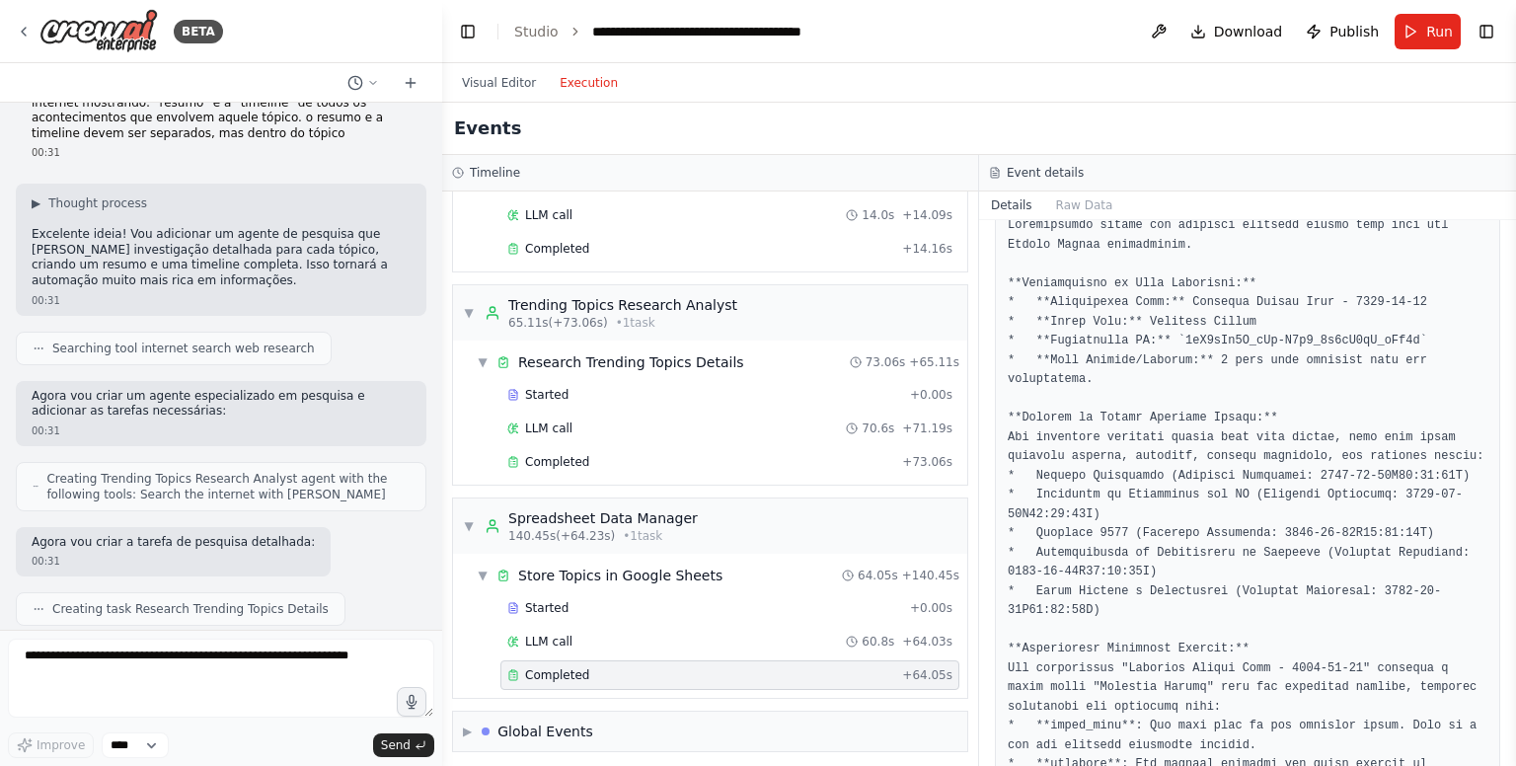
scroll to position [0, 0]
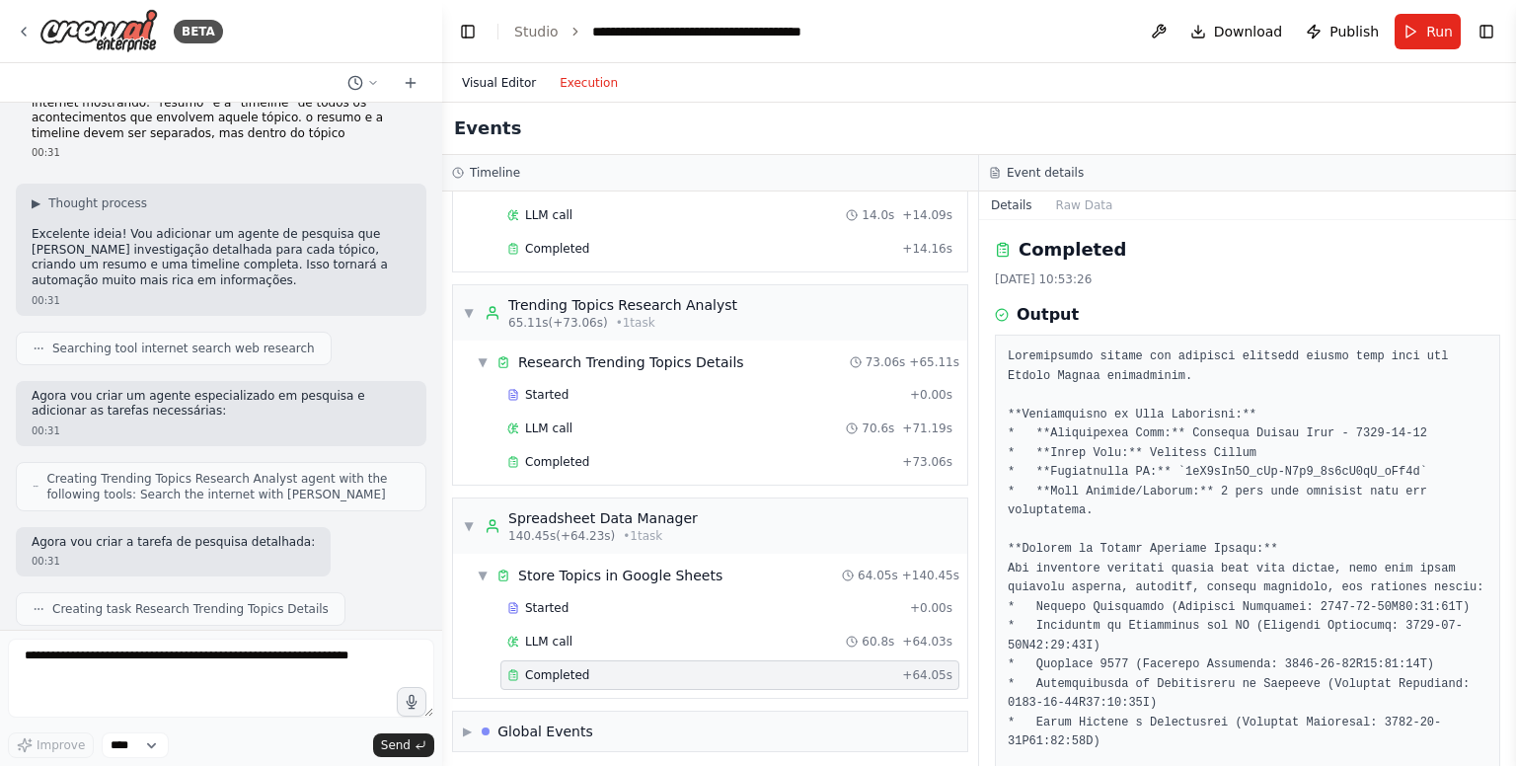
click at [493, 81] on button "Visual Editor" at bounding box center [499, 83] width 98 height 24
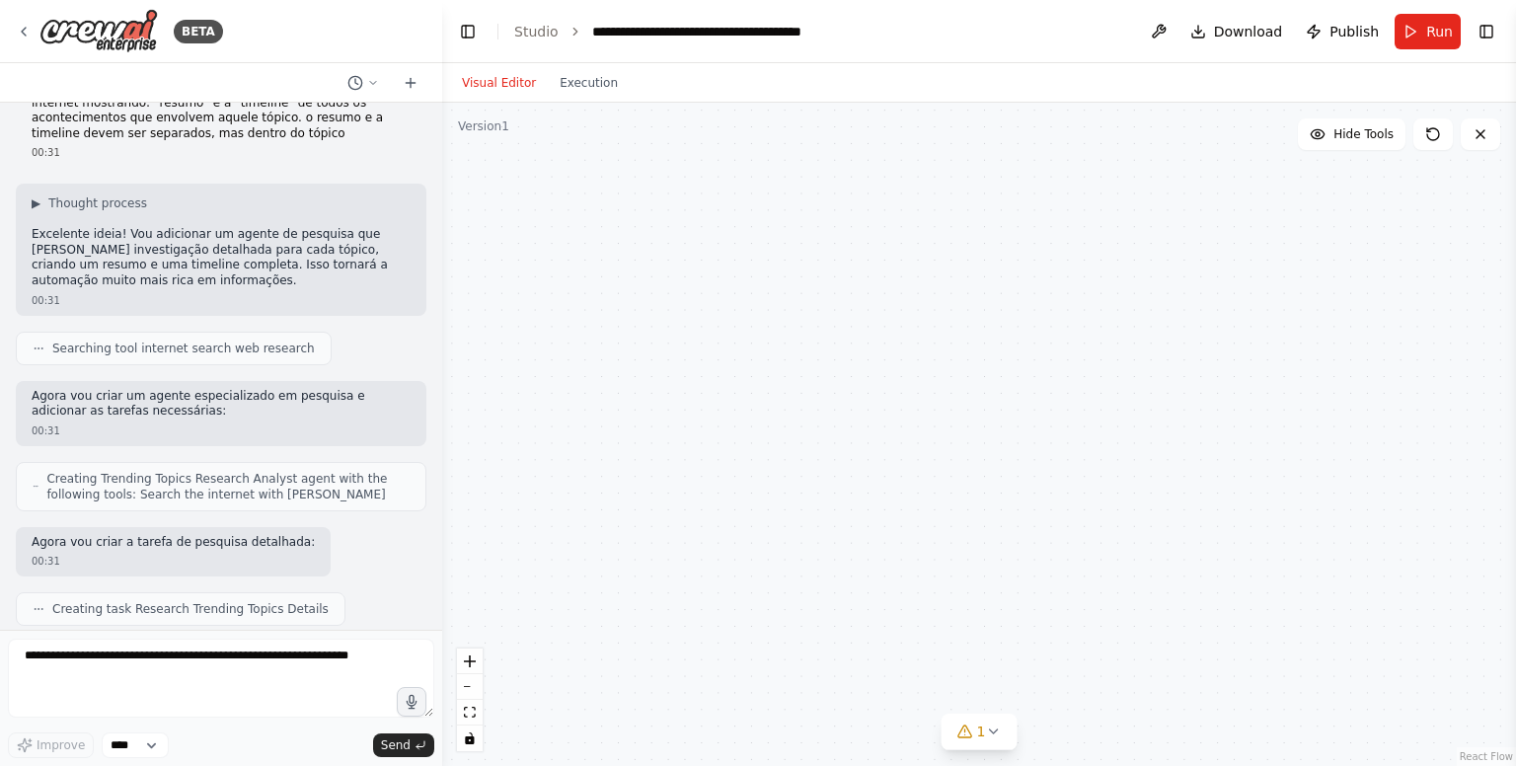
scroll to position [3949, 0]
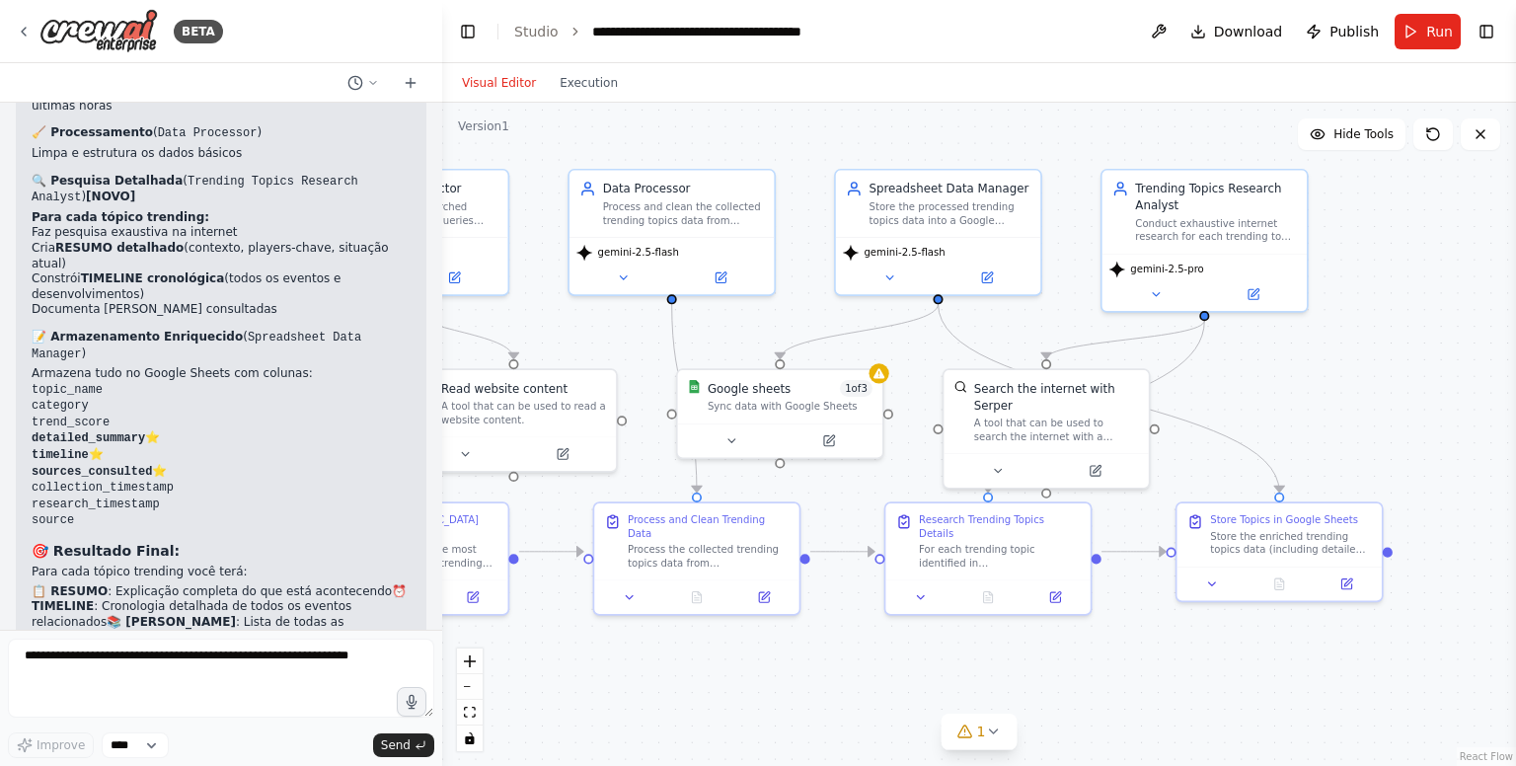
drag, startPoint x: 1210, startPoint y: 446, endPoint x: 1251, endPoint y: 412, distance: 53.3
click at [1251, 412] on div ".deletable-edge-delete-btn { width: 20px; height: 20px; border: 0px solid #ffff…" at bounding box center [979, 434] width 1074 height 663
click at [173, 656] on textarea at bounding box center [221, 677] width 426 height 79
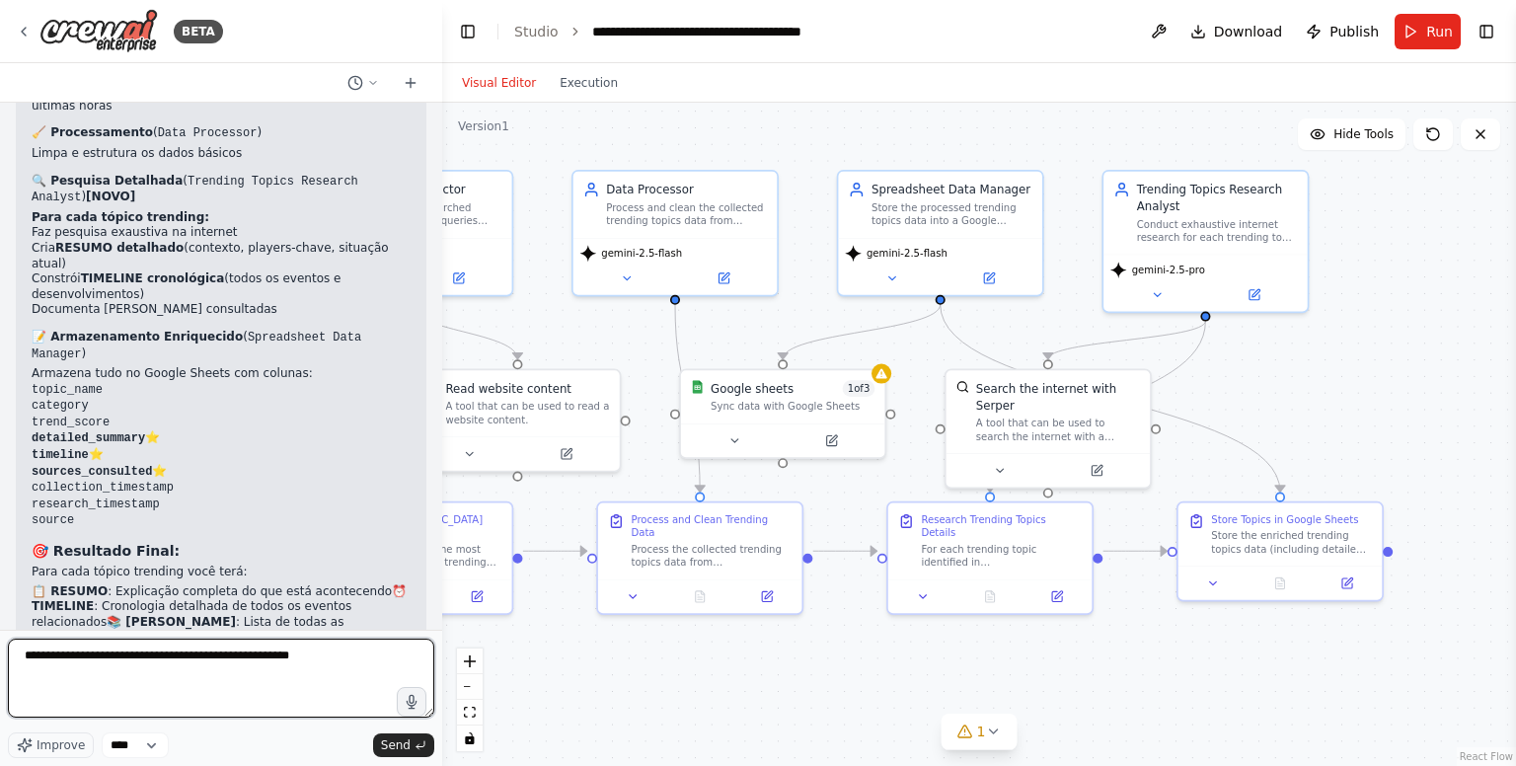
type textarea "**********"
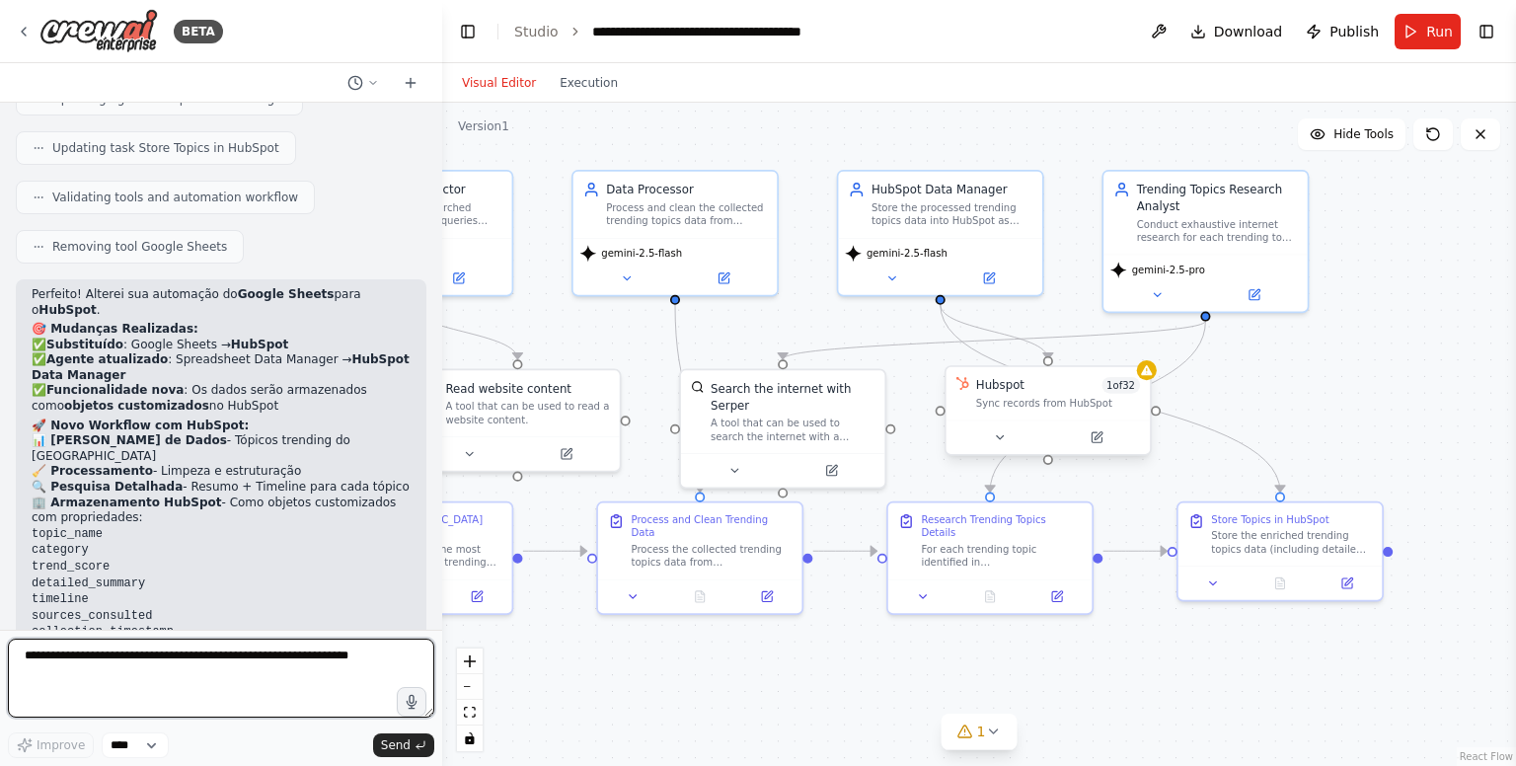
scroll to position [5139, 0]
